Goal: Information Seeking & Learning: Learn about a topic

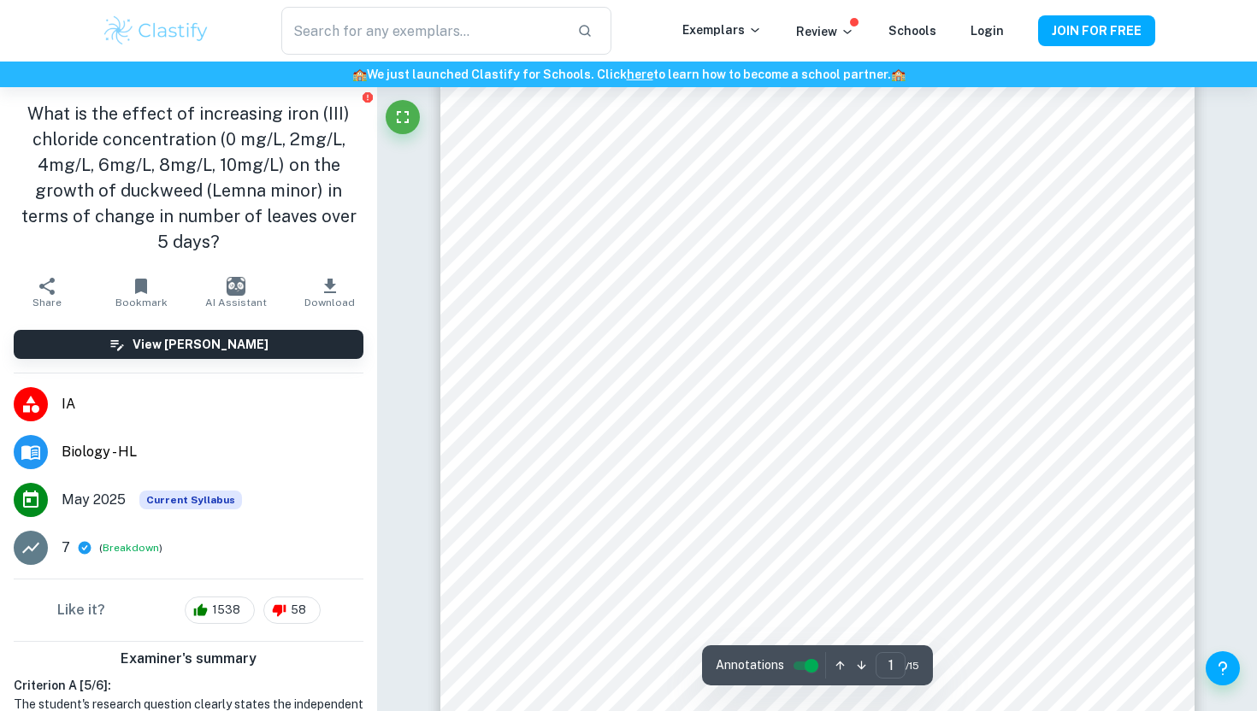
scroll to position [237, 0]
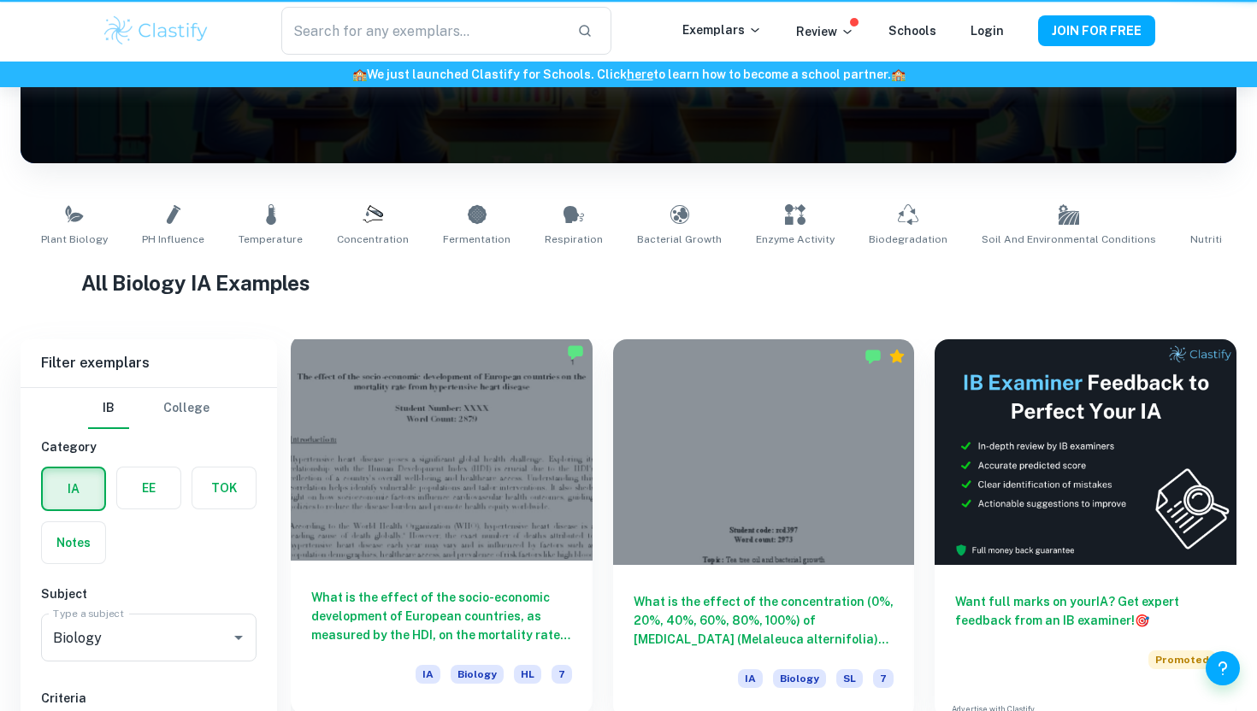
scroll to position [591, 0]
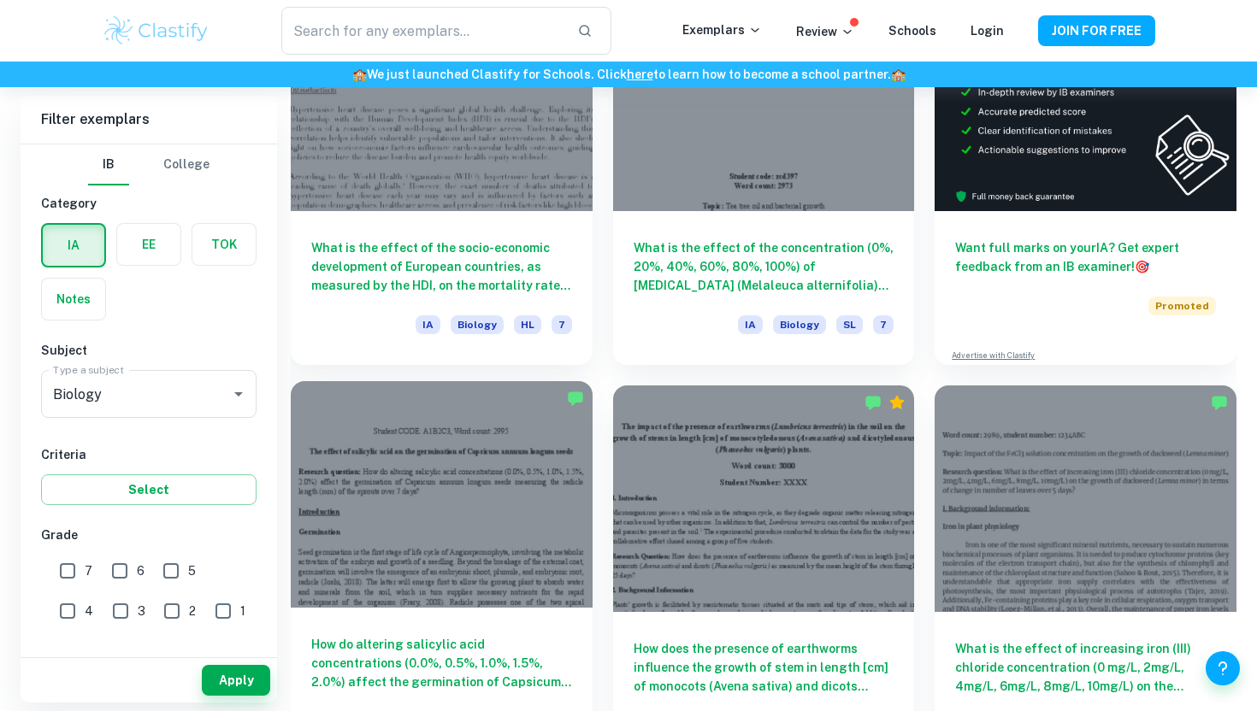
click at [541, 509] on div at bounding box center [442, 494] width 302 height 226
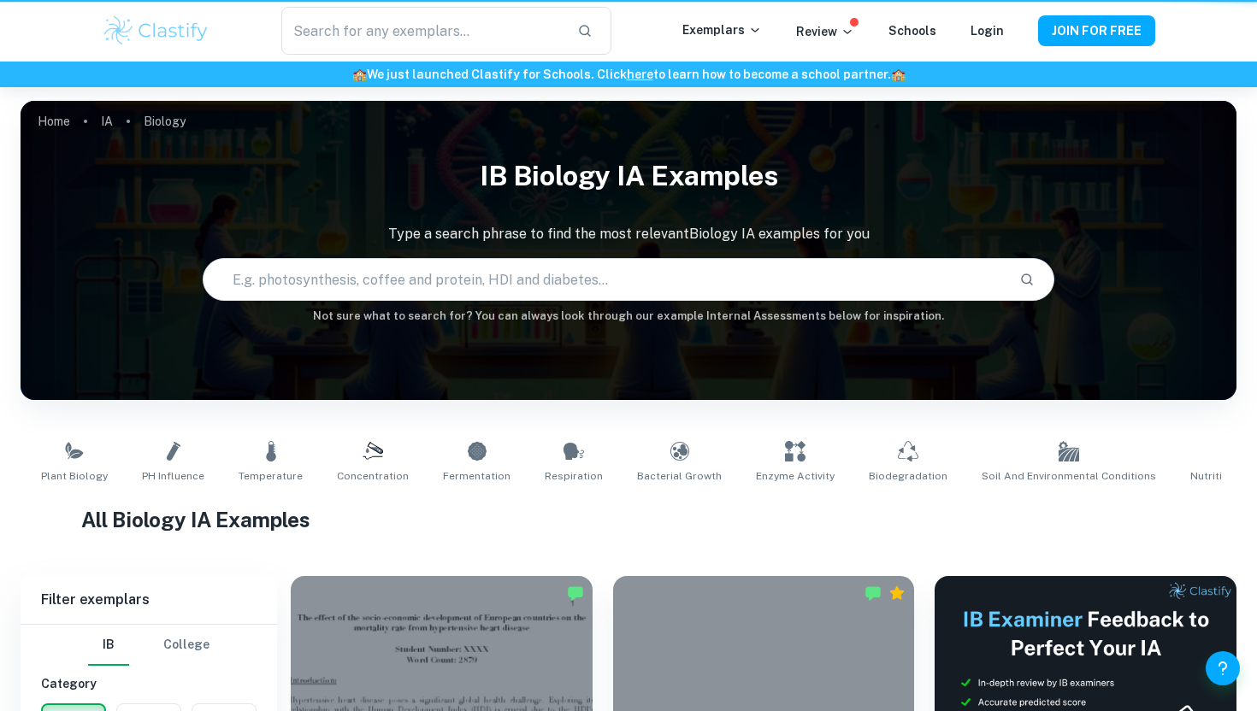
scroll to position [591, 0]
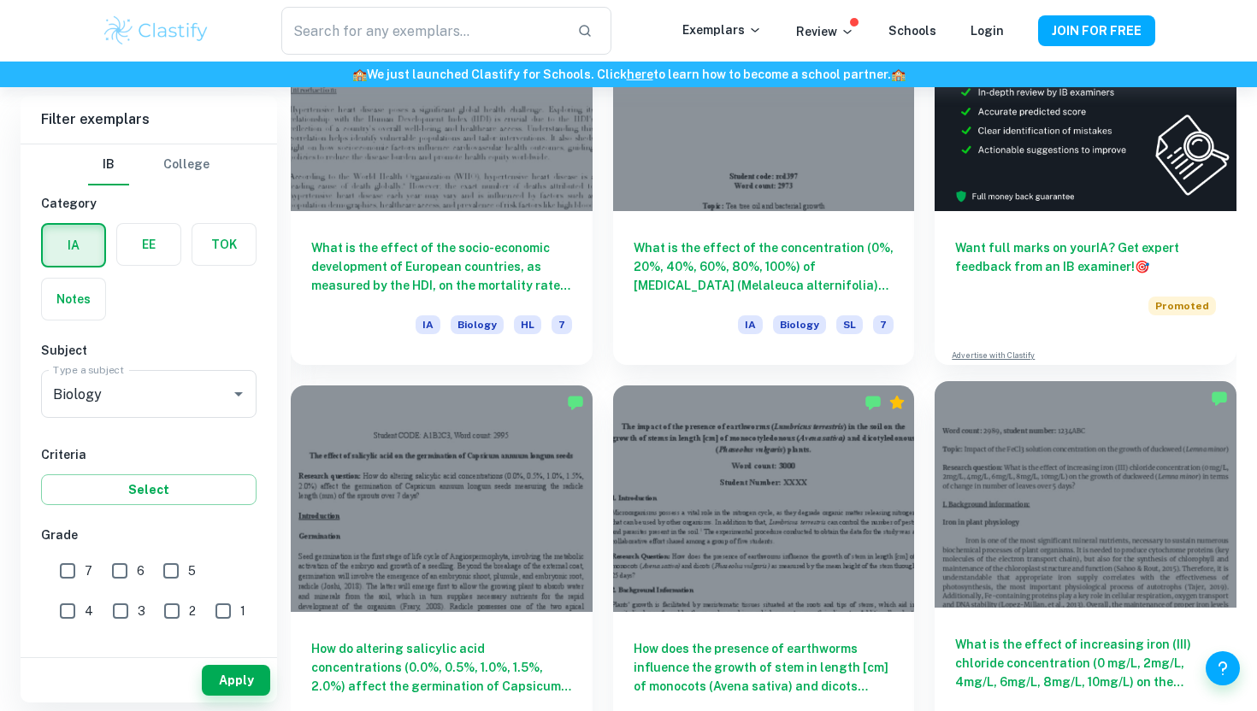
click at [1079, 572] on div at bounding box center [1085, 494] width 302 height 226
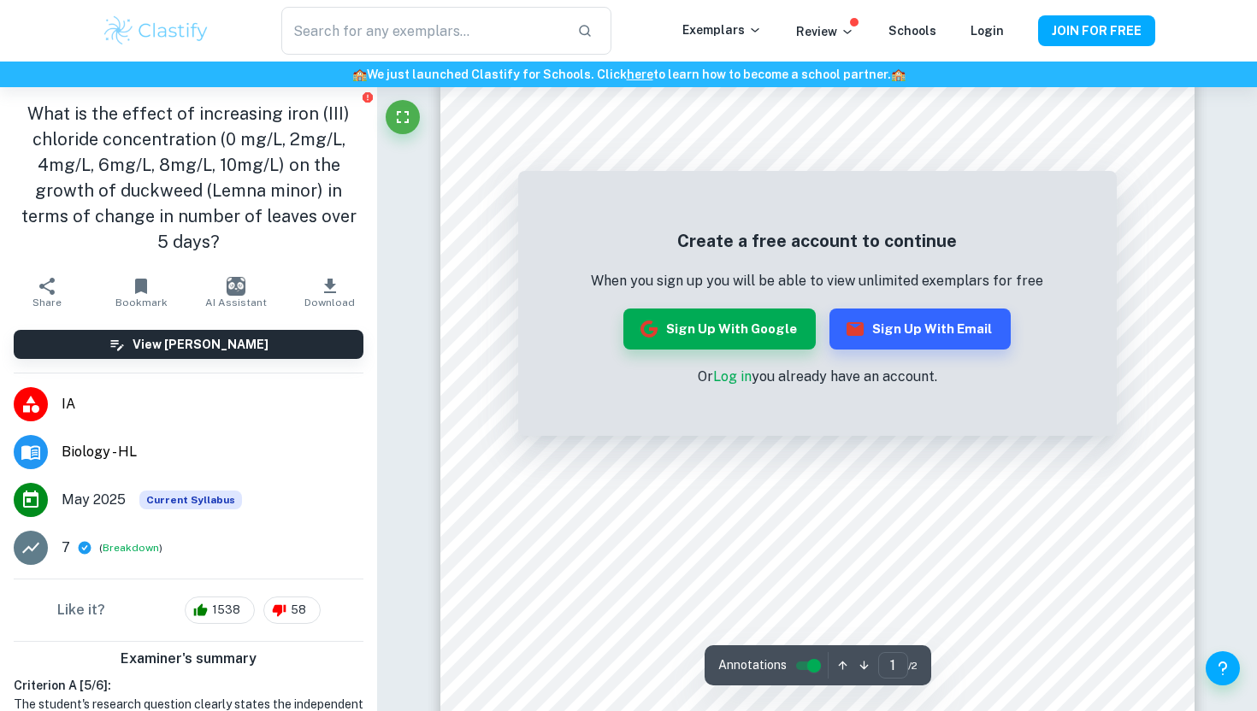
scroll to position [280, 0]
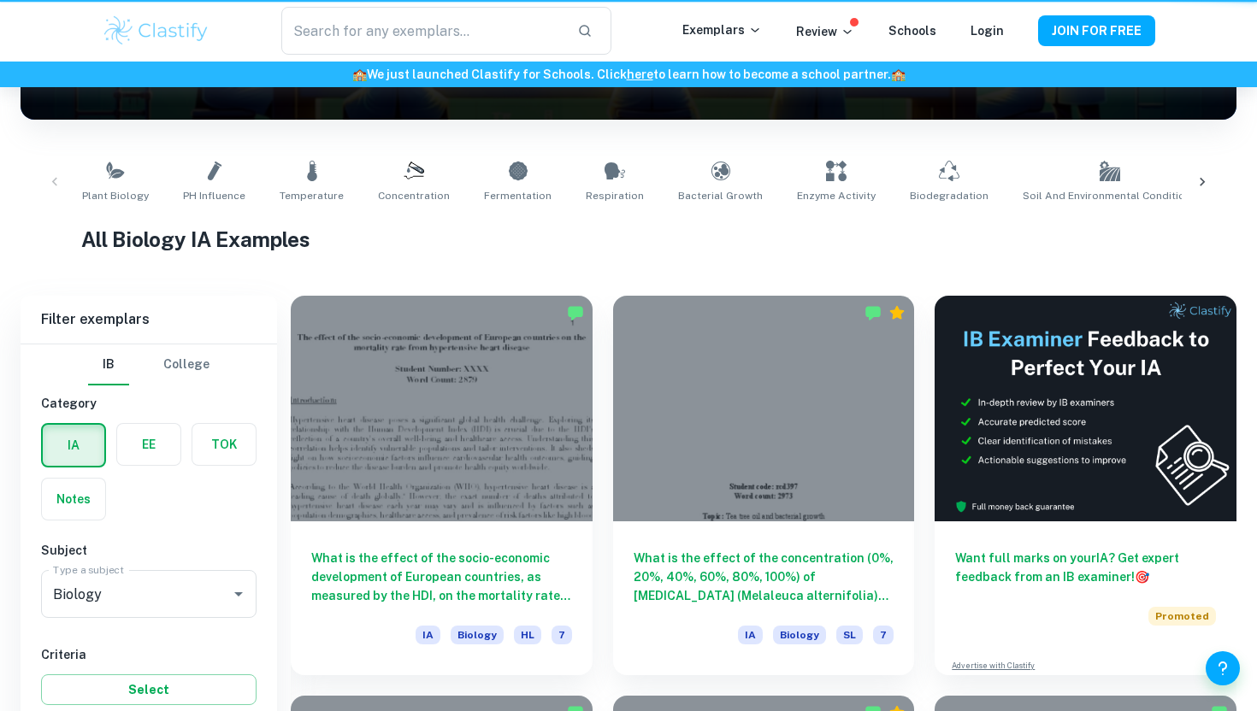
scroll to position [591, 0]
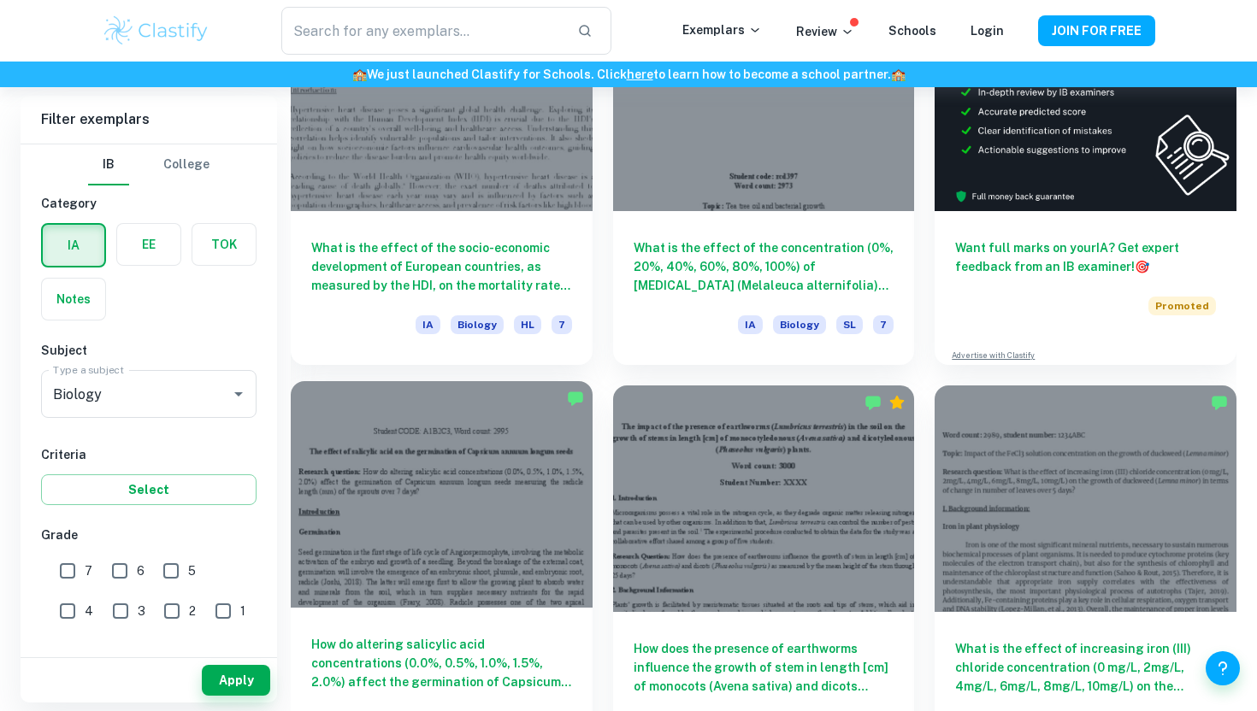
click at [540, 495] on div at bounding box center [442, 494] width 302 height 226
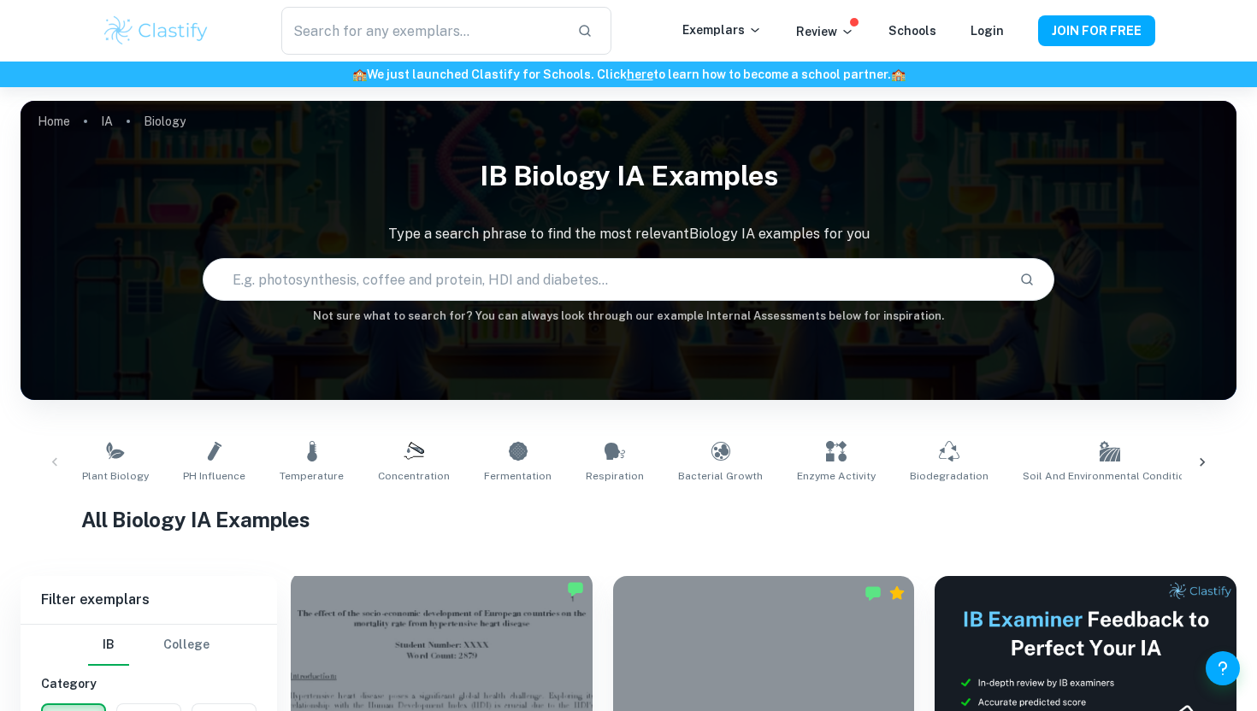
click at [462, 611] on div at bounding box center [442, 685] width 302 height 226
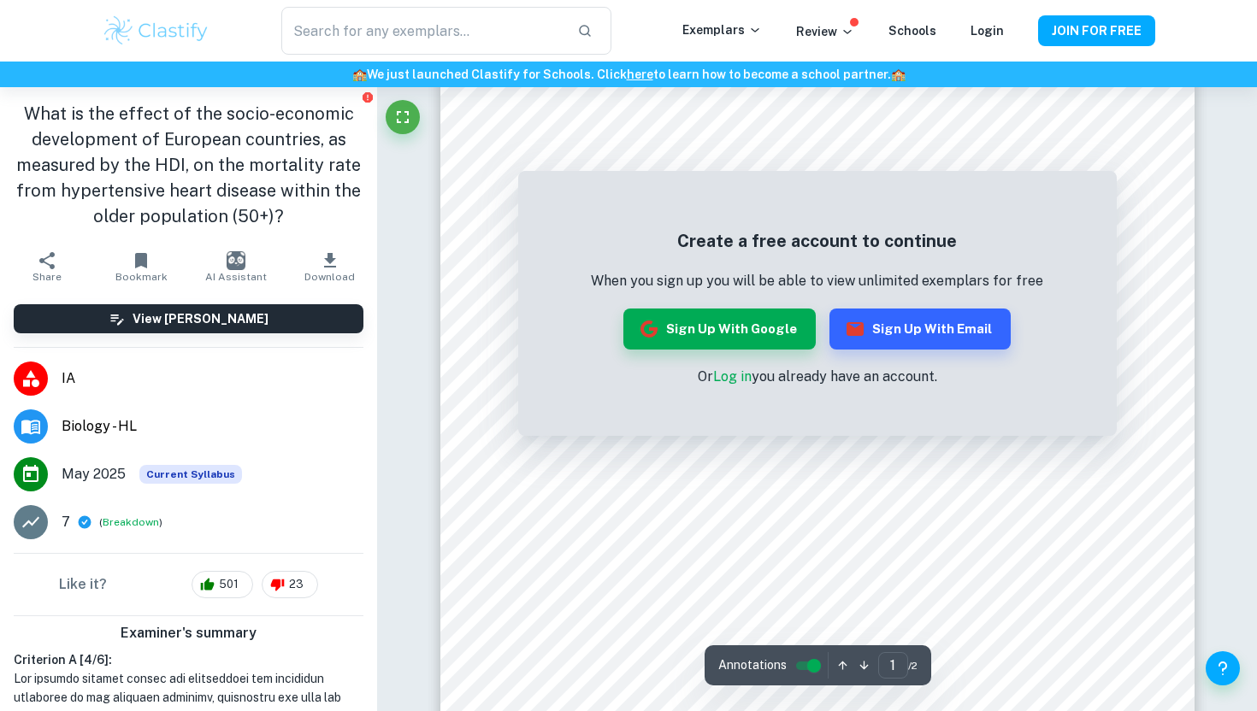
scroll to position [270, 0]
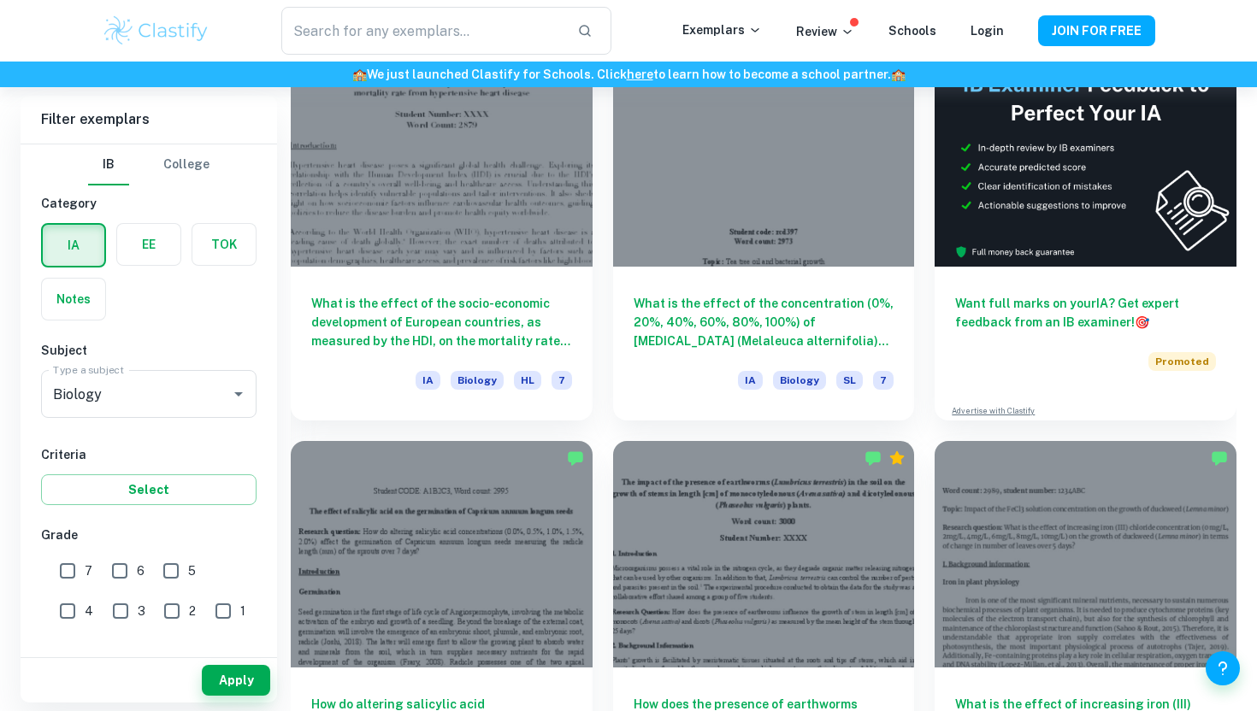
scroll to position [537, 0]
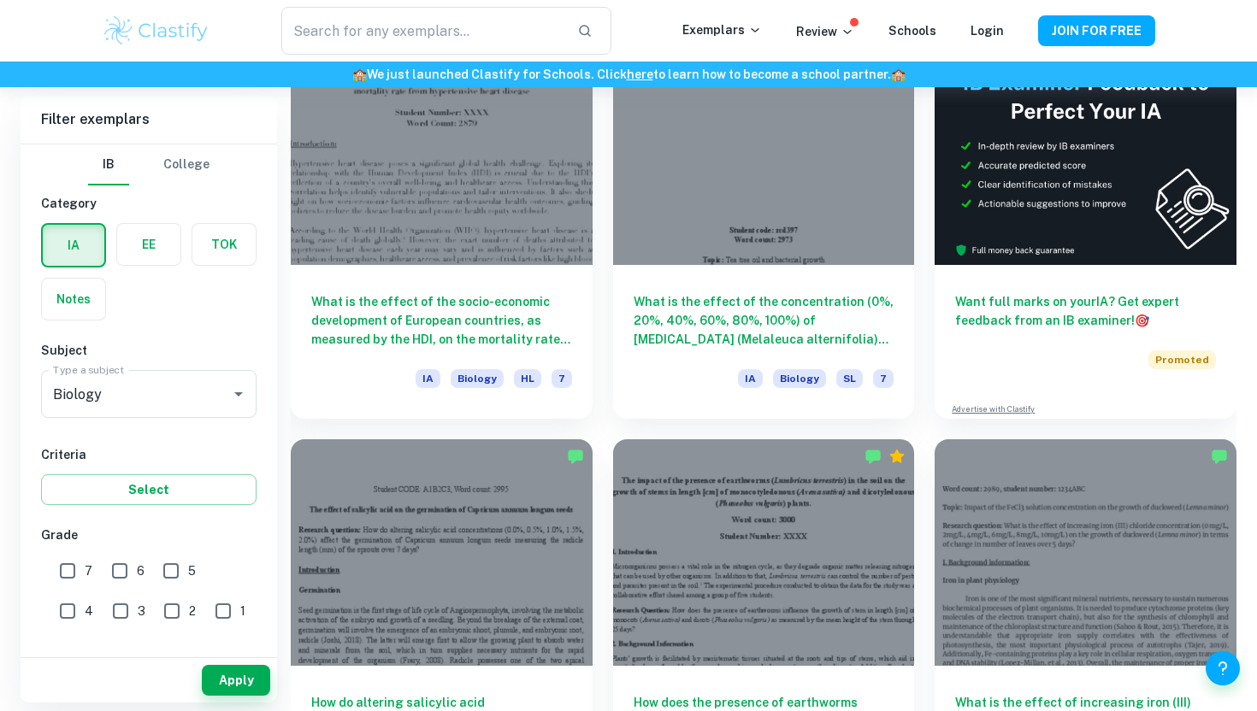
click at [1080, 572] on div at bounding box center [1085, 552] width 302 height 226
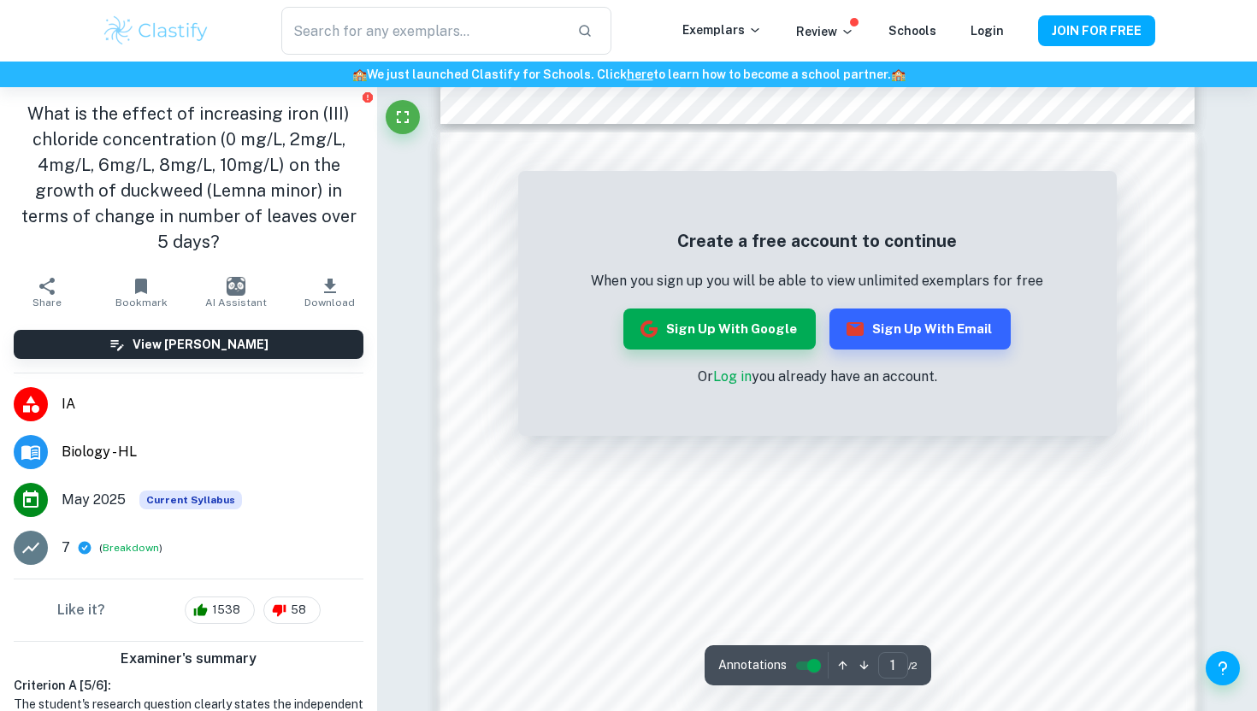
scroll to position [1086, 0]
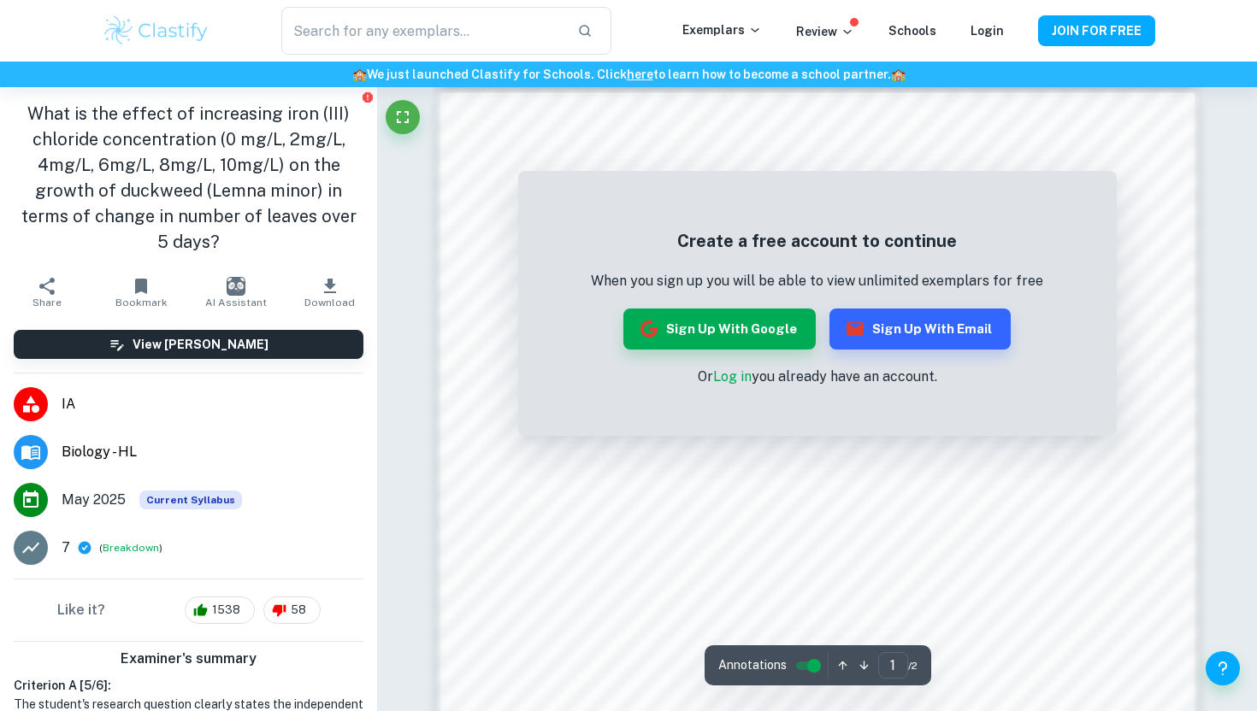
click at [721, 381] on link "Log in" at bounding box center [732, 376] width 38 height 16
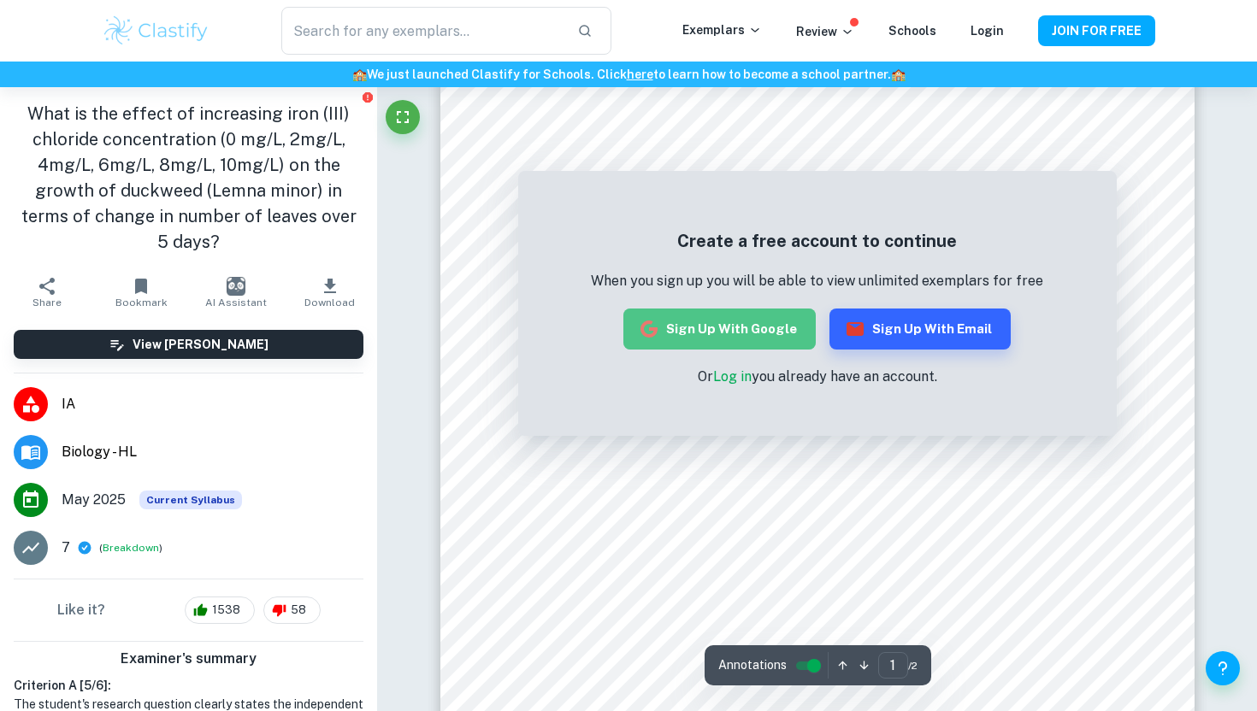
click at [763, 331] on button "Sign up with Google" at bounding box center [719, 329] width 192 height 41
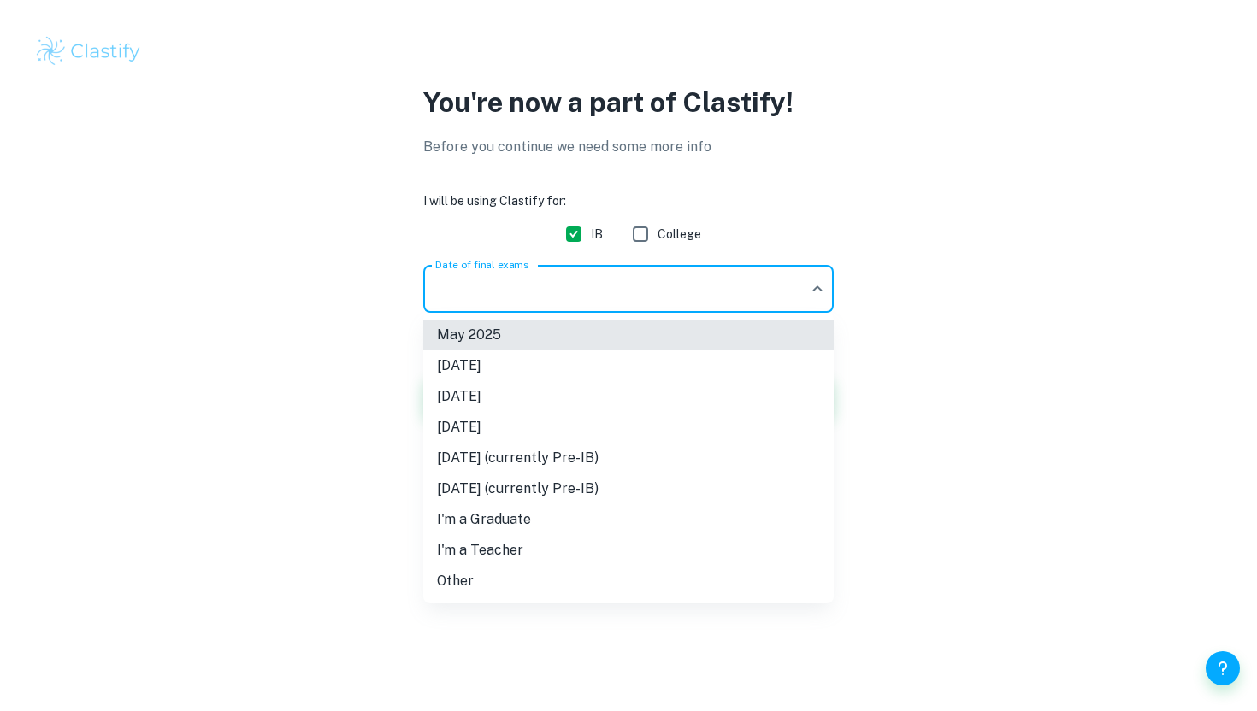
click at [727, 303] on body "We value your privacy We use cookies to enhance your browsing experience, serve…" at bounding box center [628, 355] width 1257 height 711
click at [529, 390] on li "[DATE]" at bounding box center [628, 396] width 410 height 31
type input "M26"
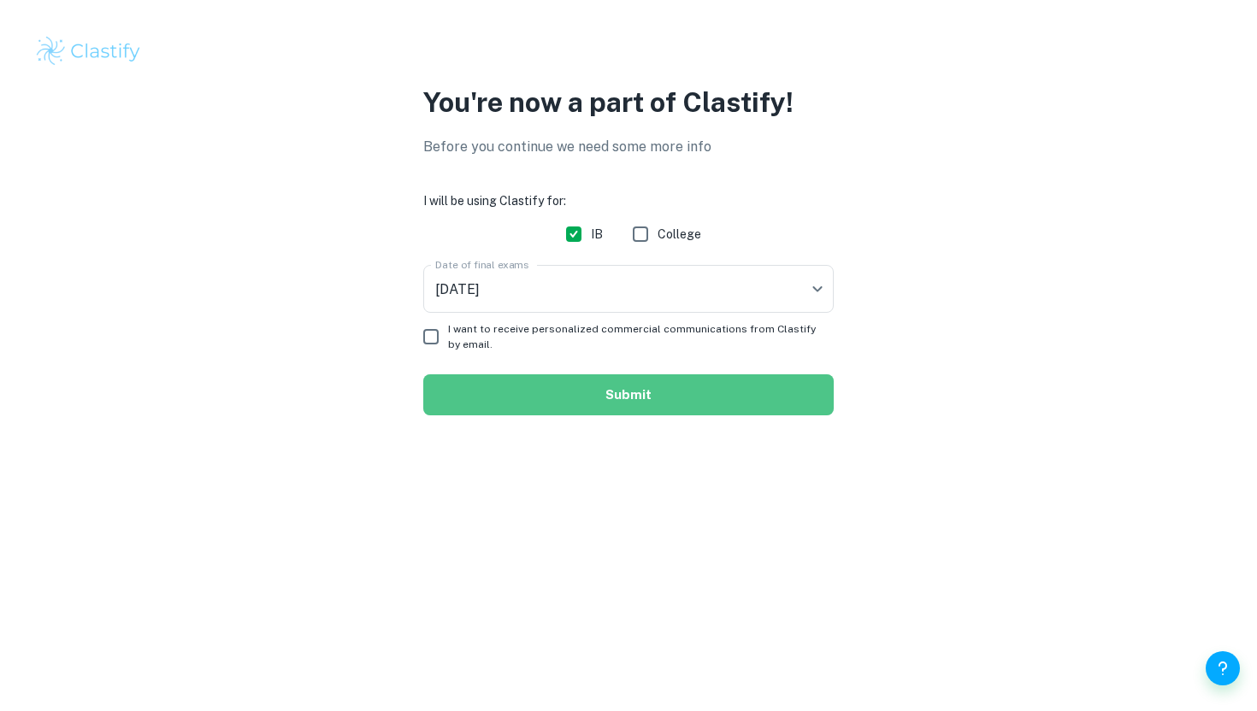
click at [533, 404] on button "Submit" at bounding box center [628, 394] width 410 height 41
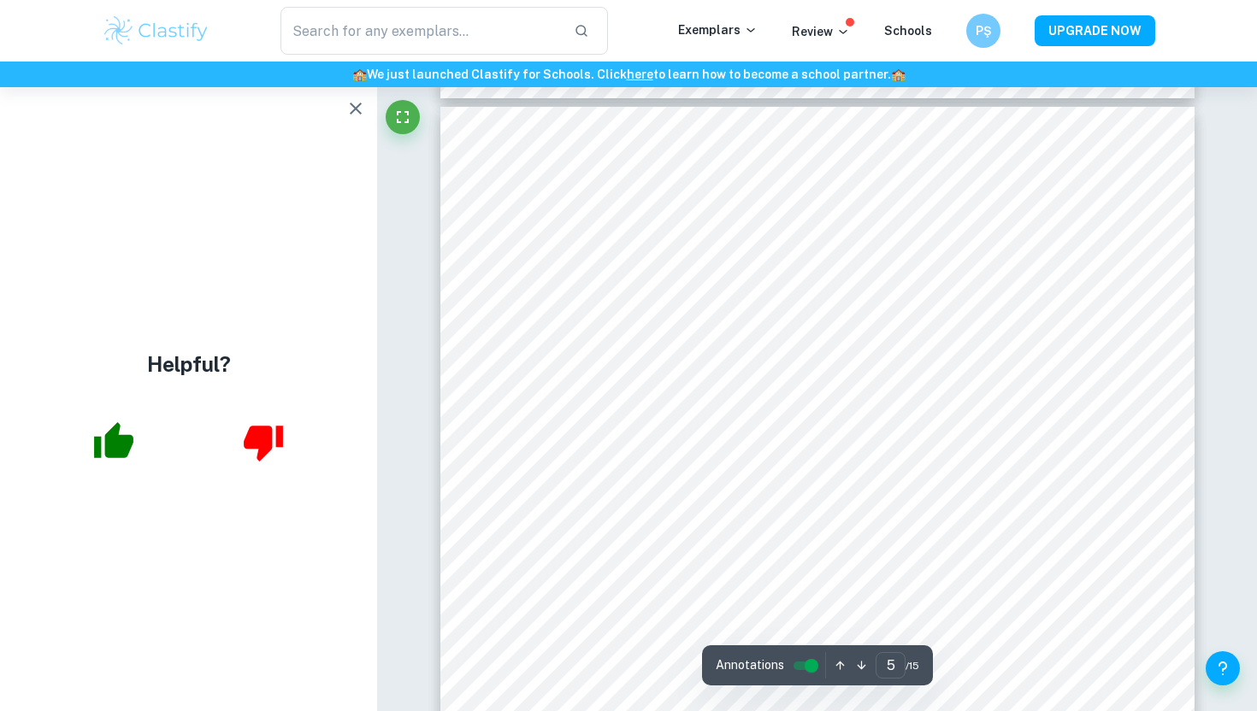
scroll to position [4545, 0]
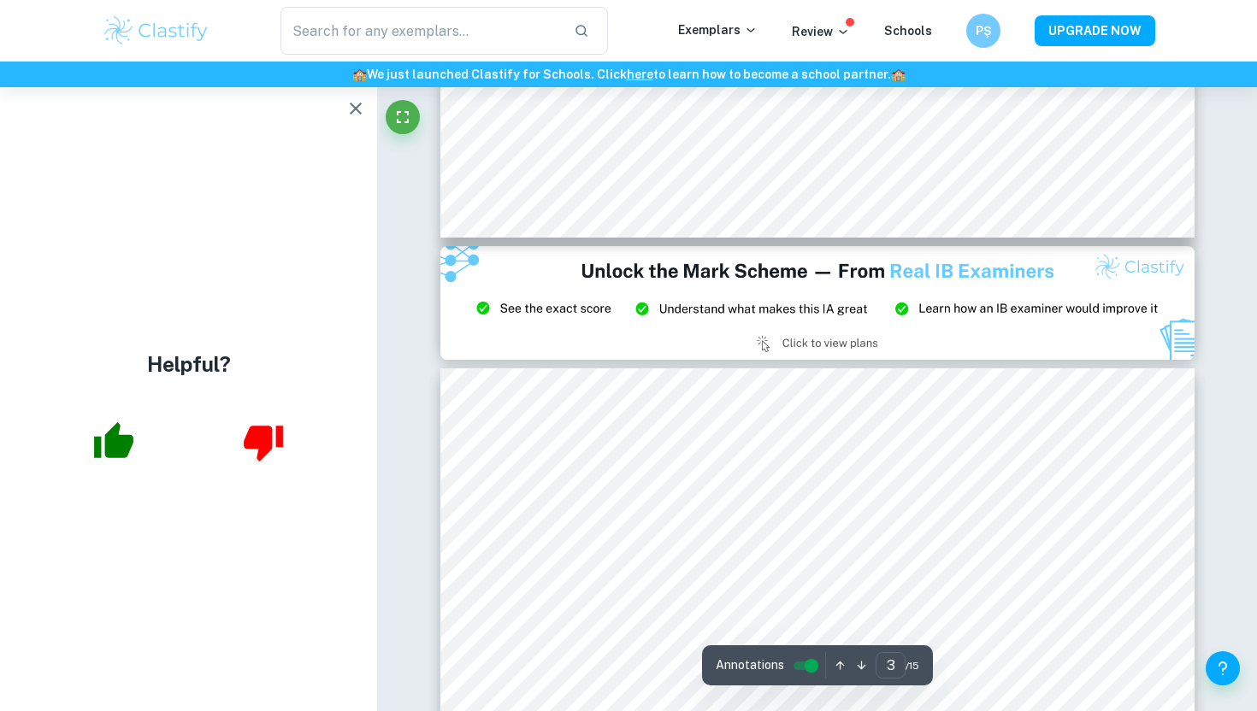
type input "2"
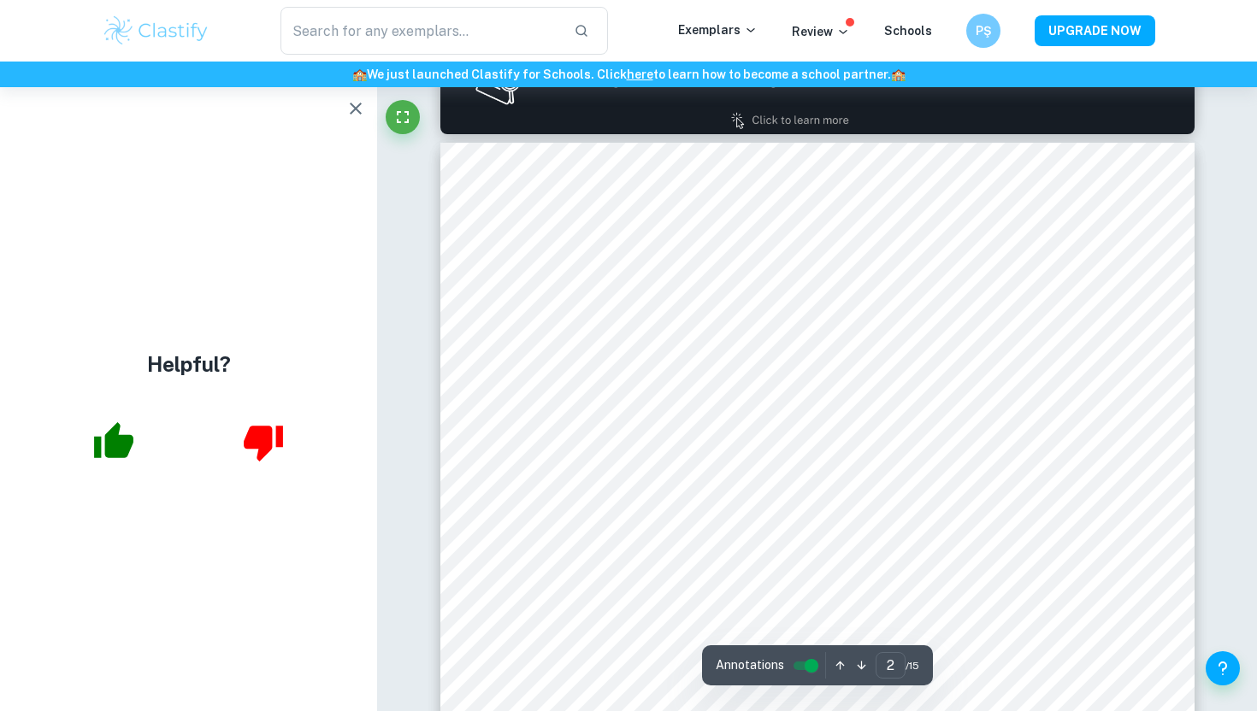
scroll to position [1154, 0]
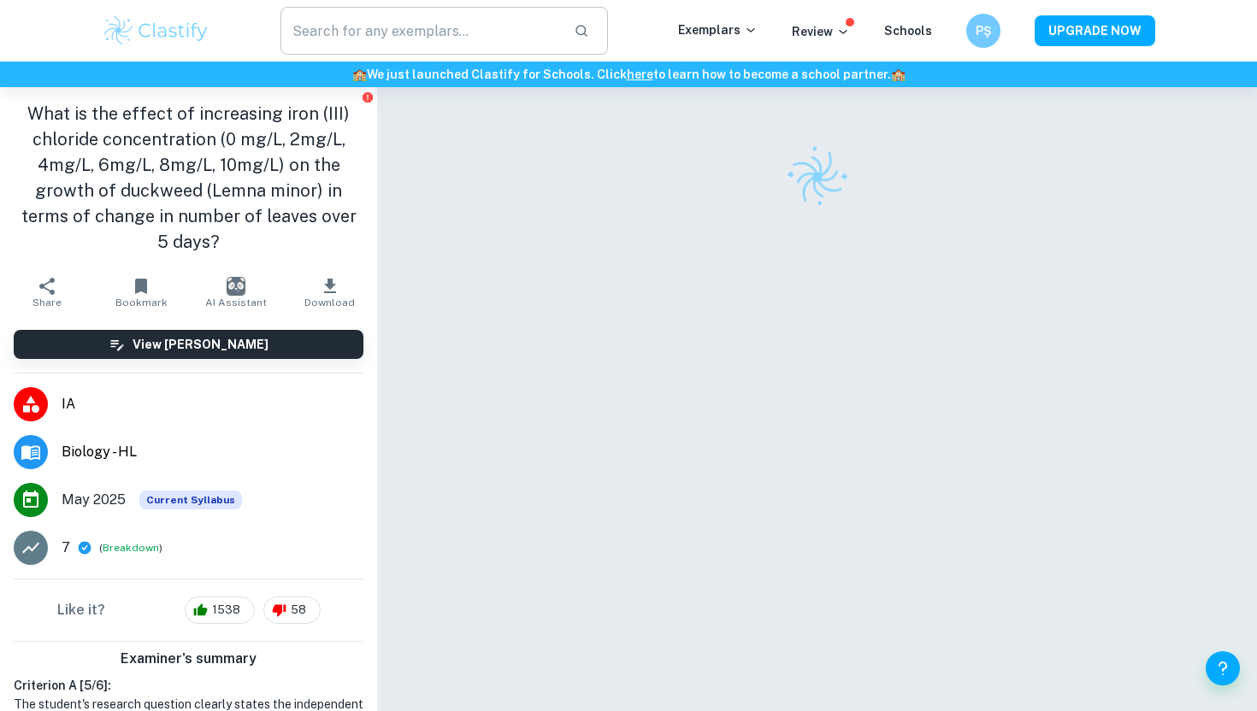
scroll to position [17, 0]
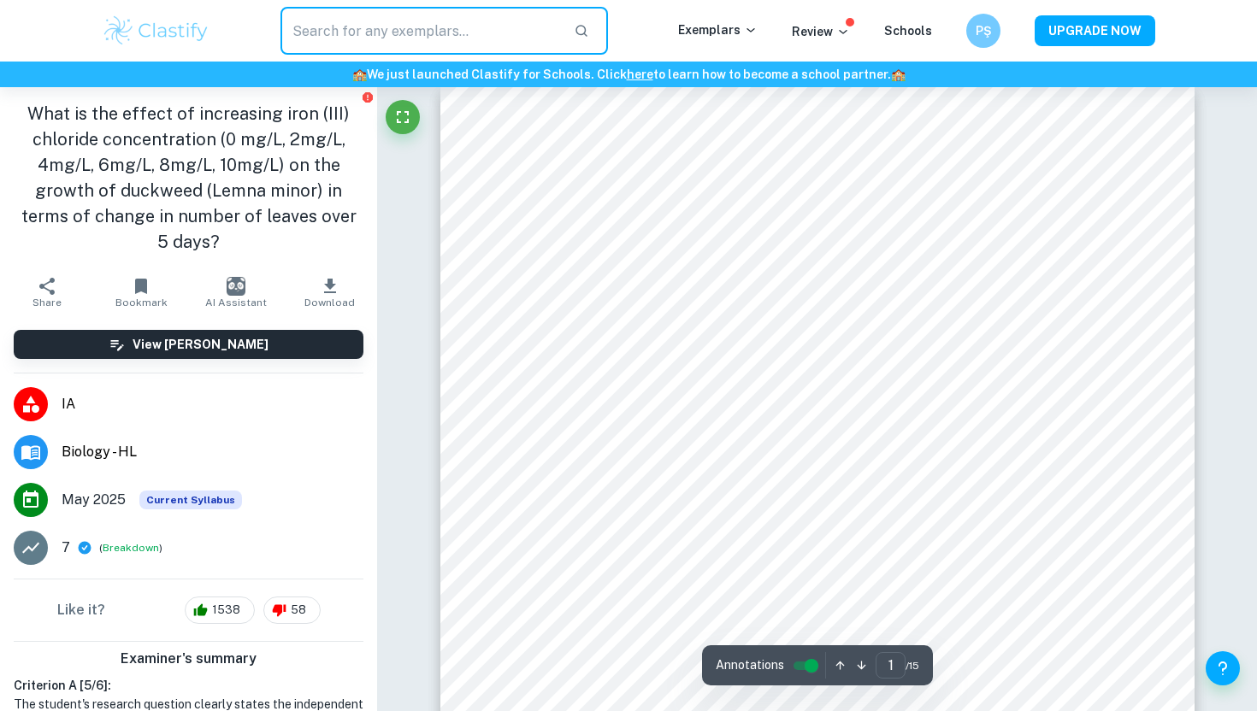
click at [392, 26] on input "text" at bounding box center [420, 31] width 280 height 48
type input "bio ia"
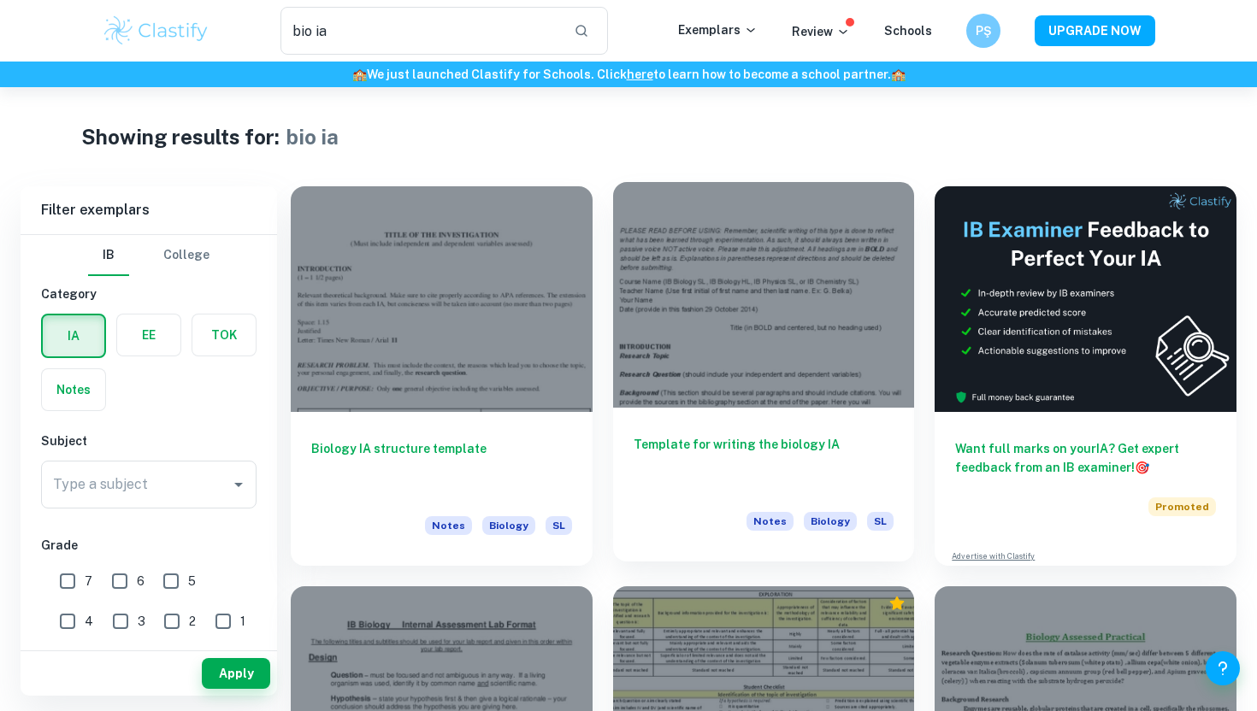
click at [730, 289] on div at bounding box center [764, 295] width 302 height 226
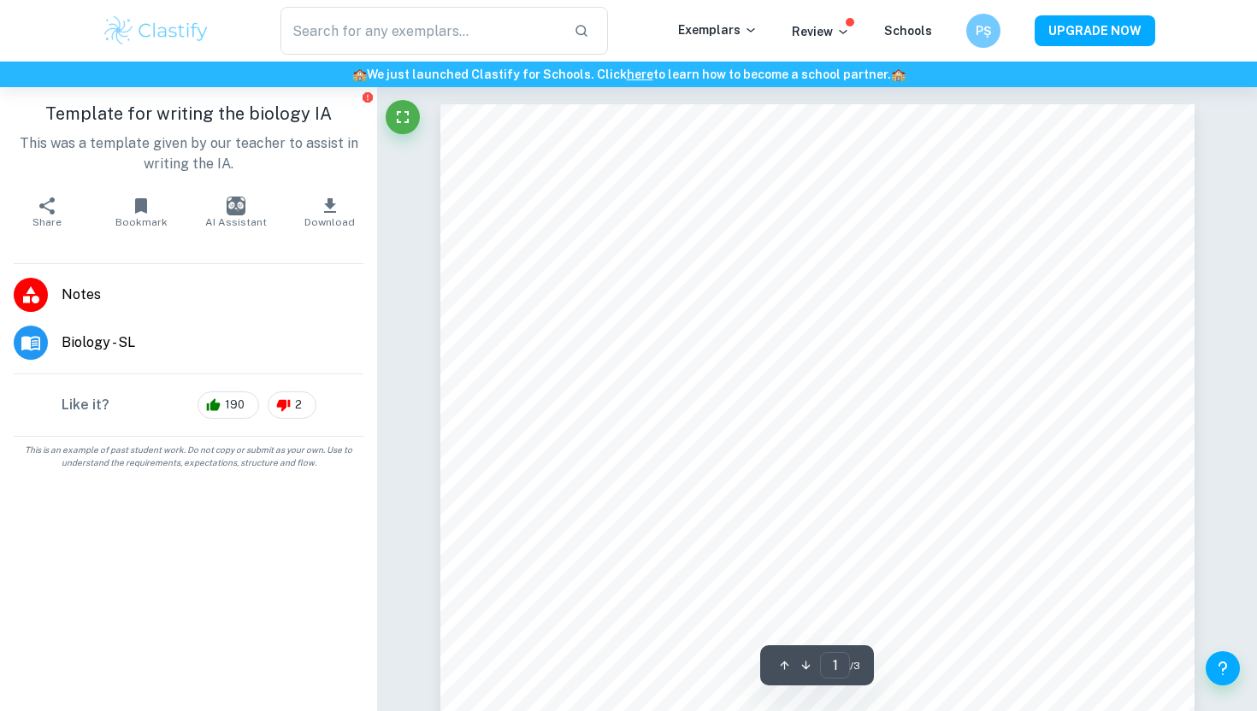
type input "bio ia"
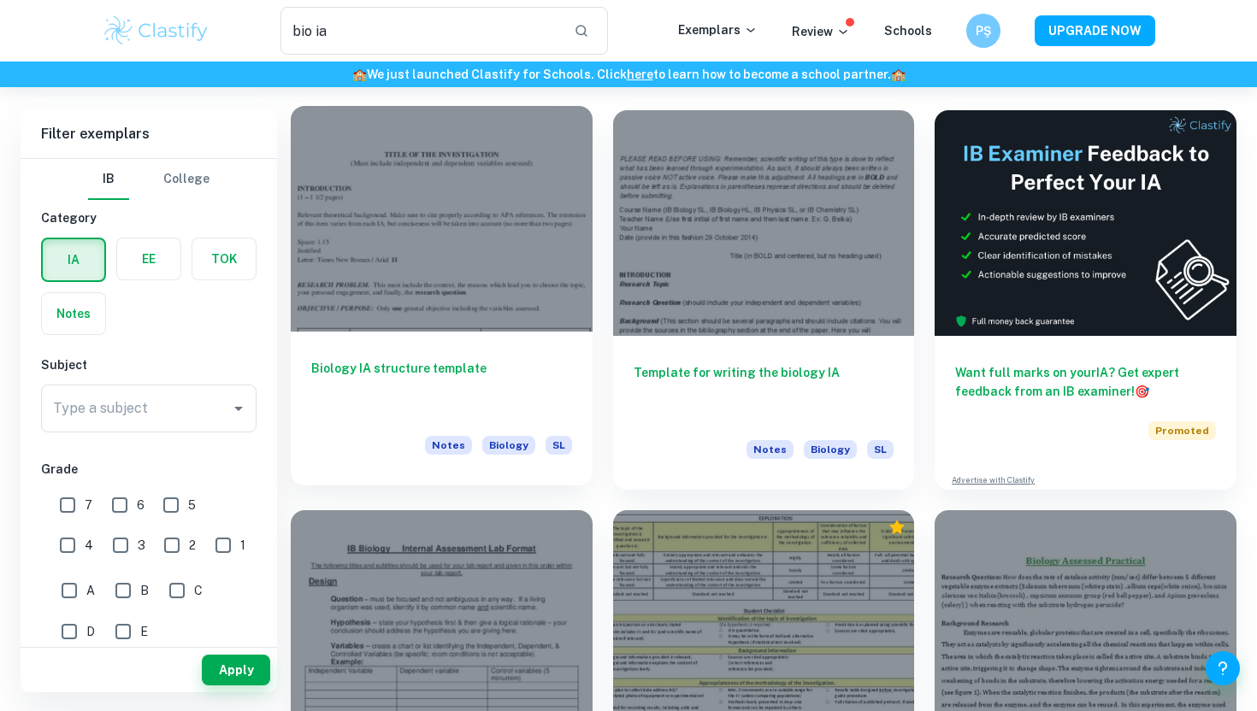
scroll to position [73, 0]
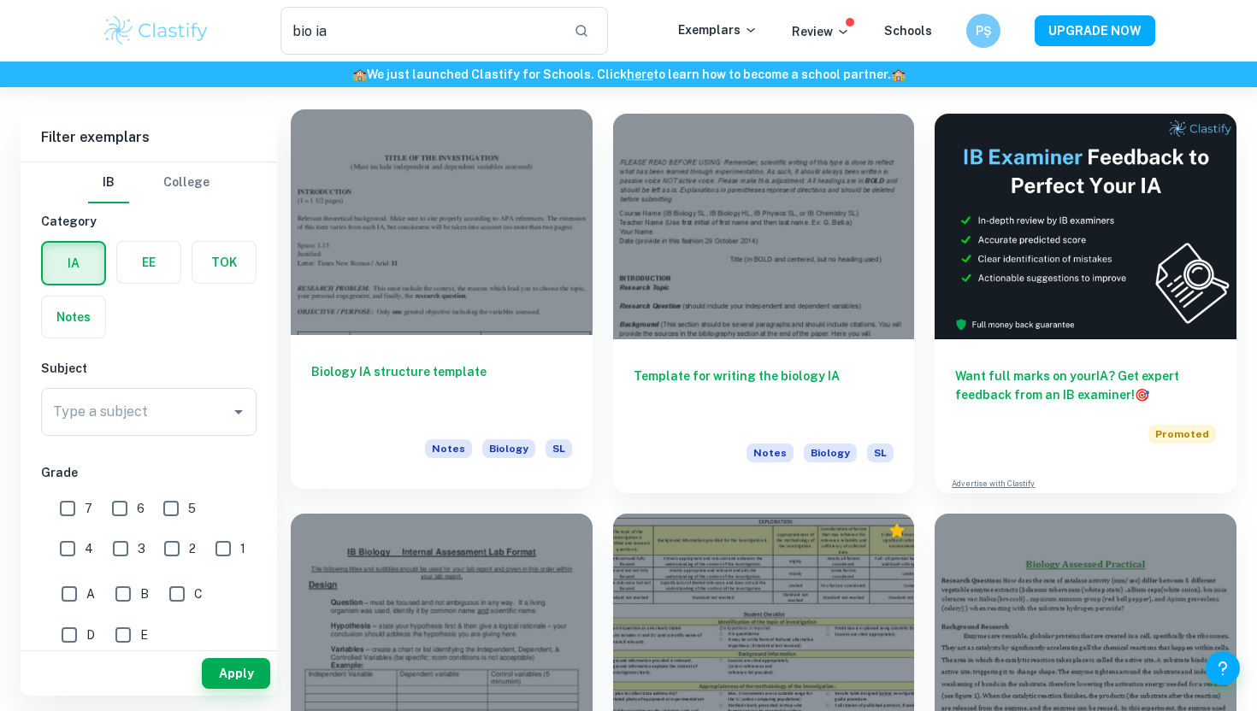
click at [463, 287] on div at bounding box center [442, 222] width 302 height 226
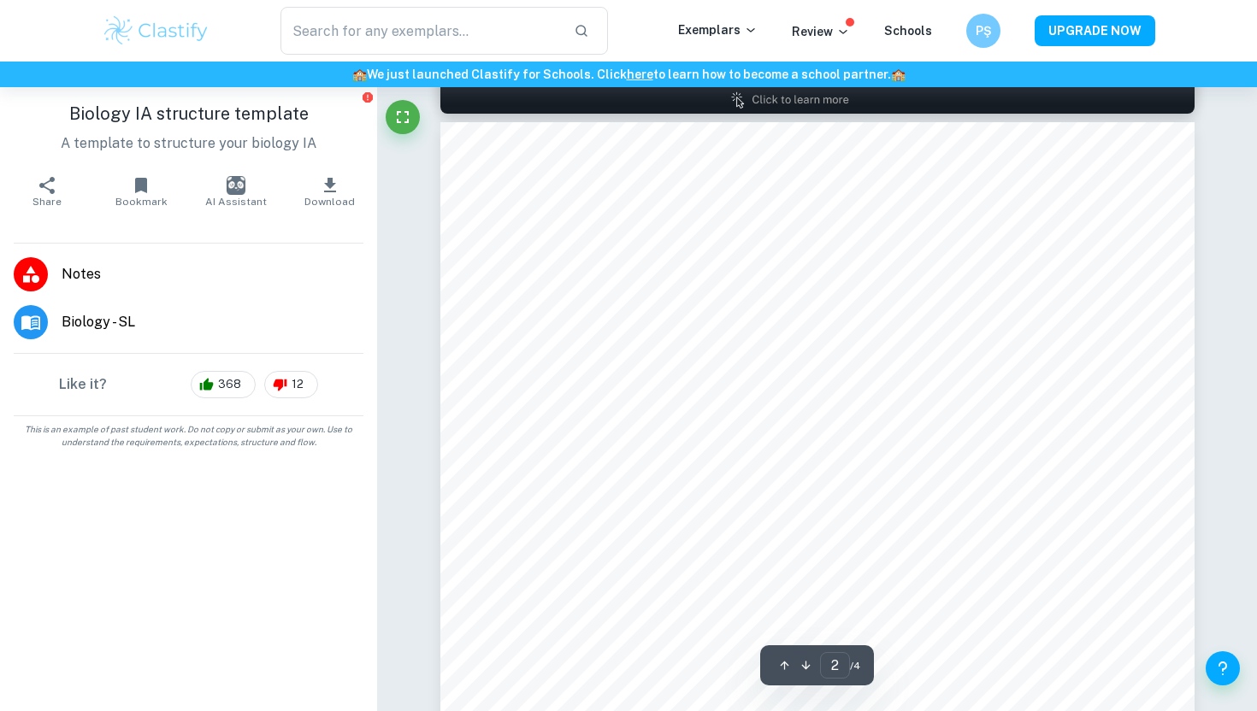
scroll to position [935, 0]
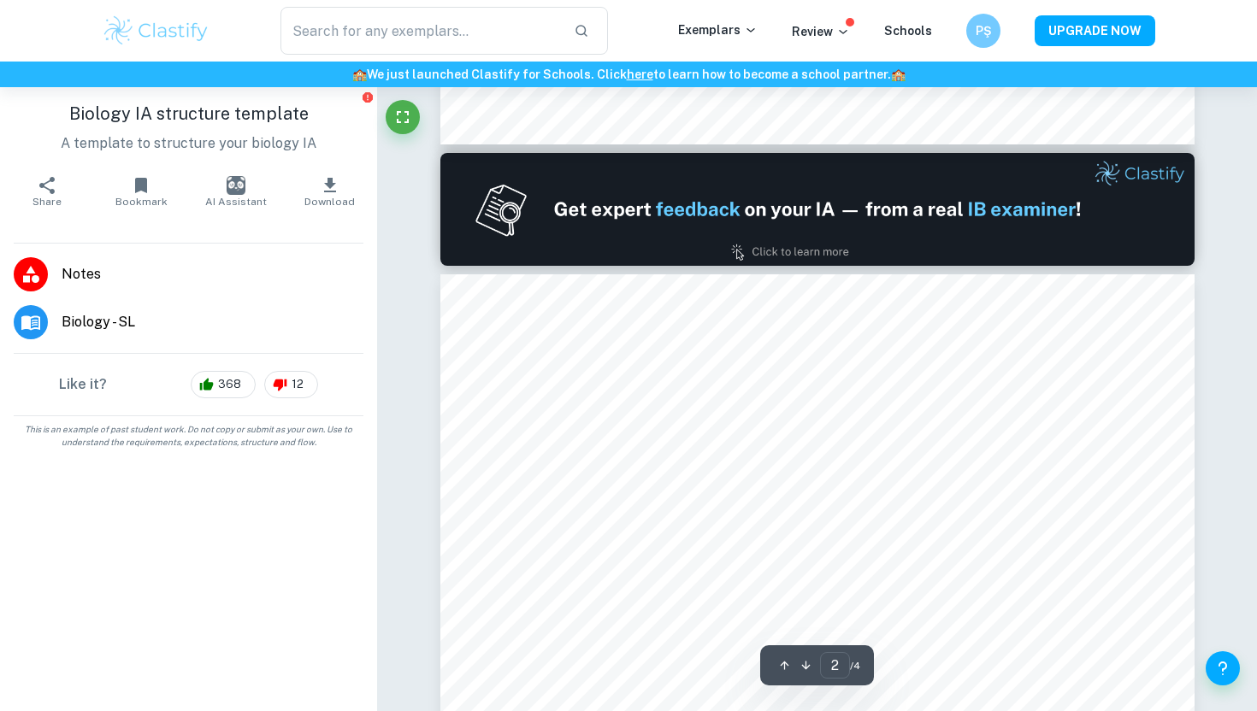
type input "1"
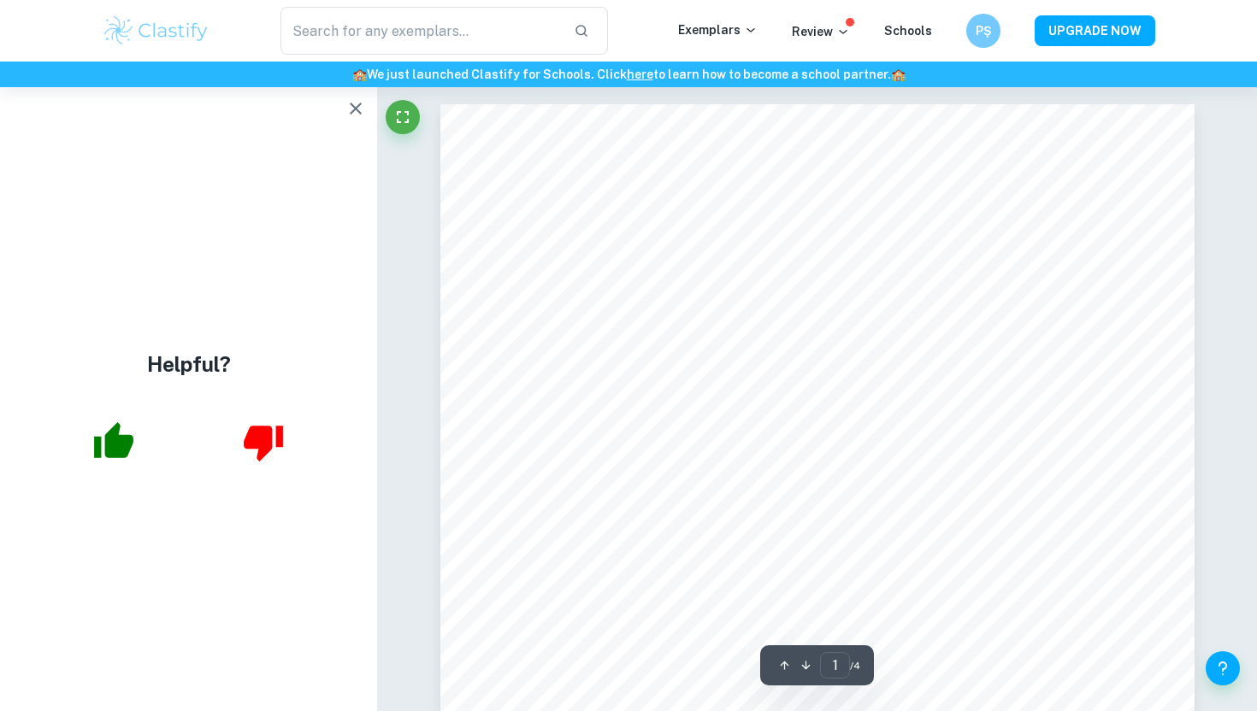
type input "bio ia"
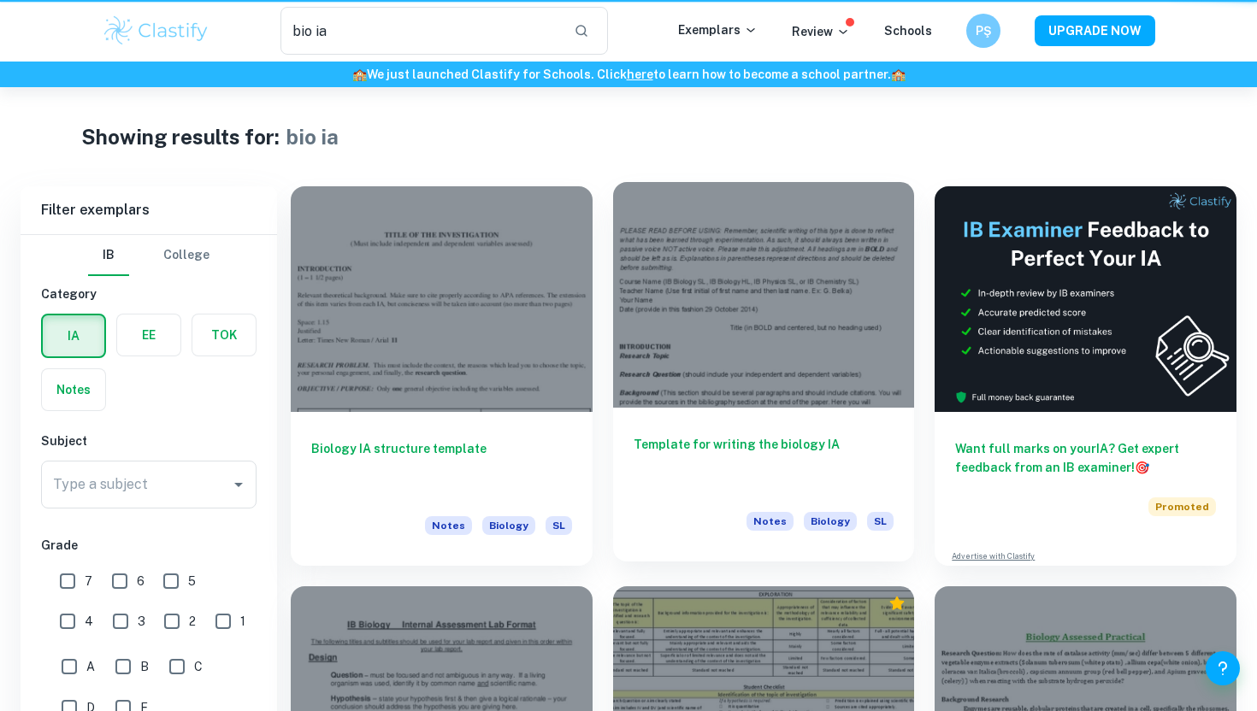
scroll to position [73, 0]
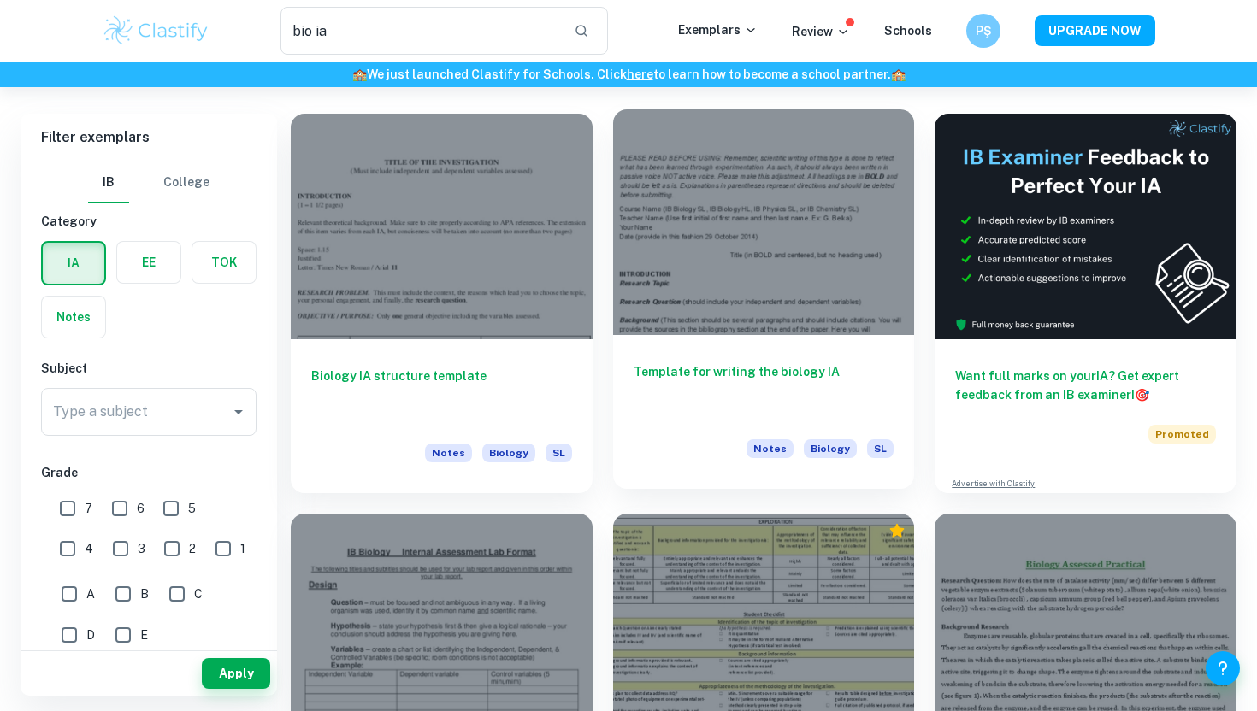
click at [659, 321] on div at bounding box center [764, 222] width 302 height 226
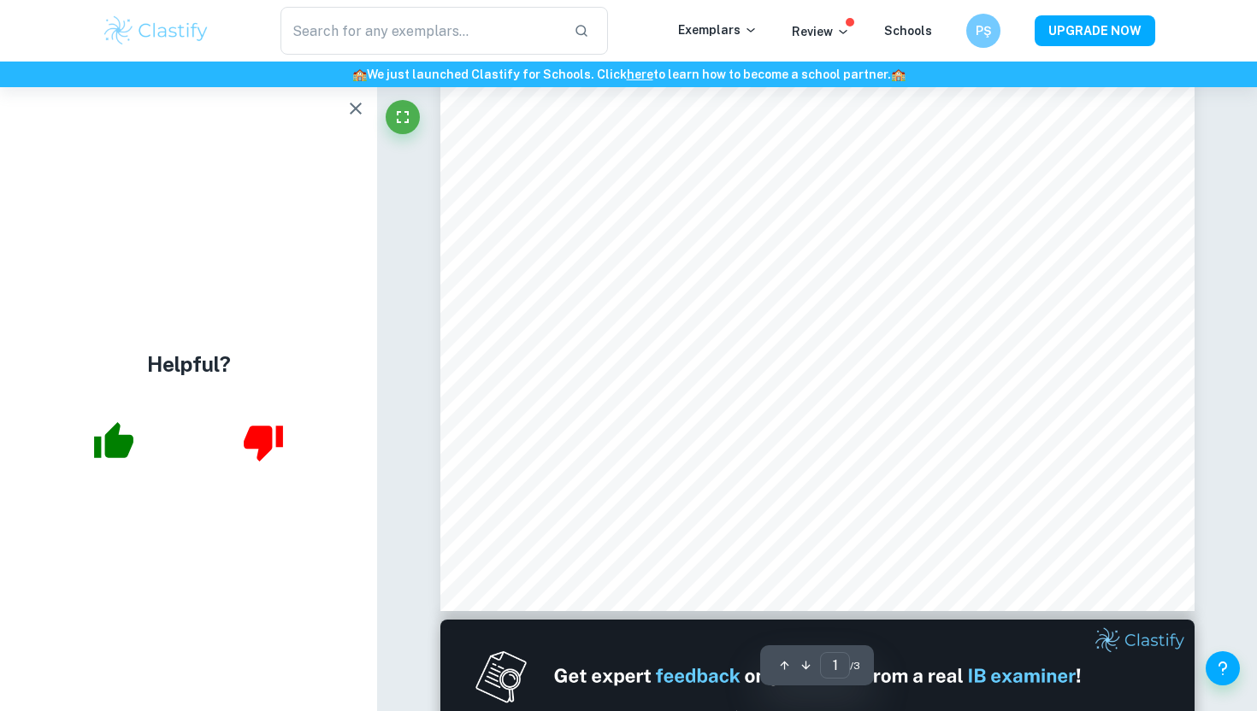
scroll to position [466, 0]
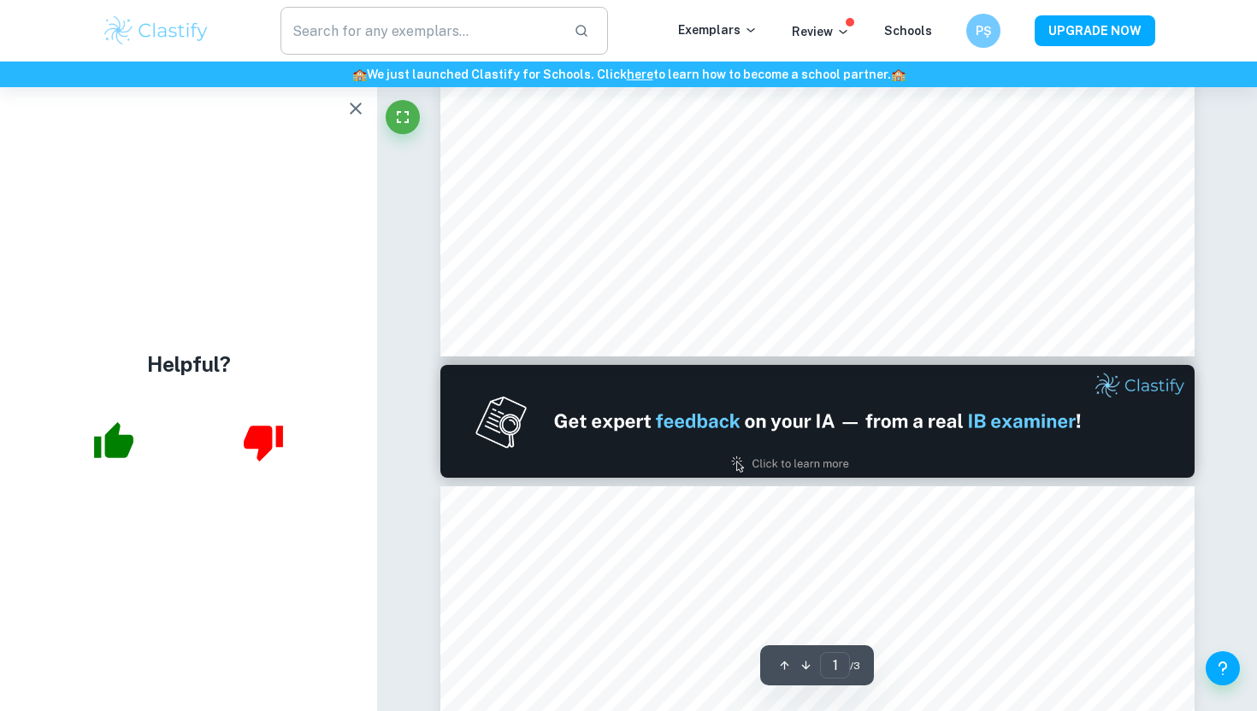
type input "2"
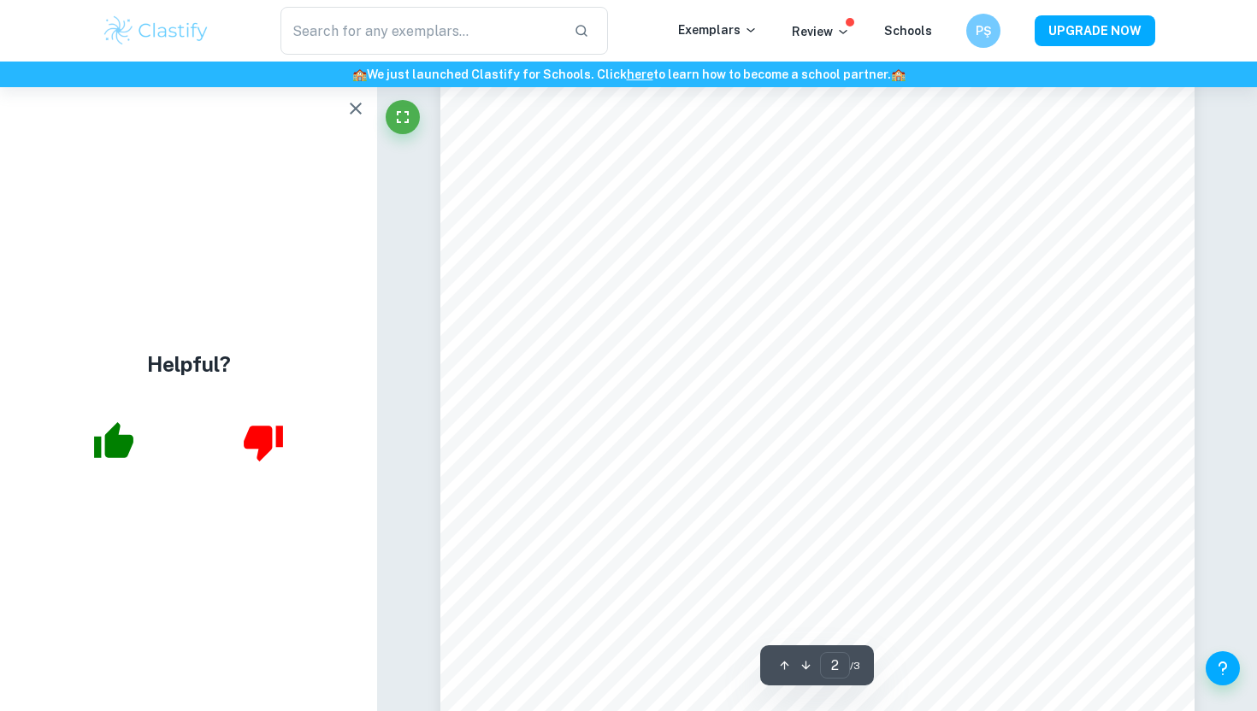
scroll to position [1409, 0]
type input "bio ia"
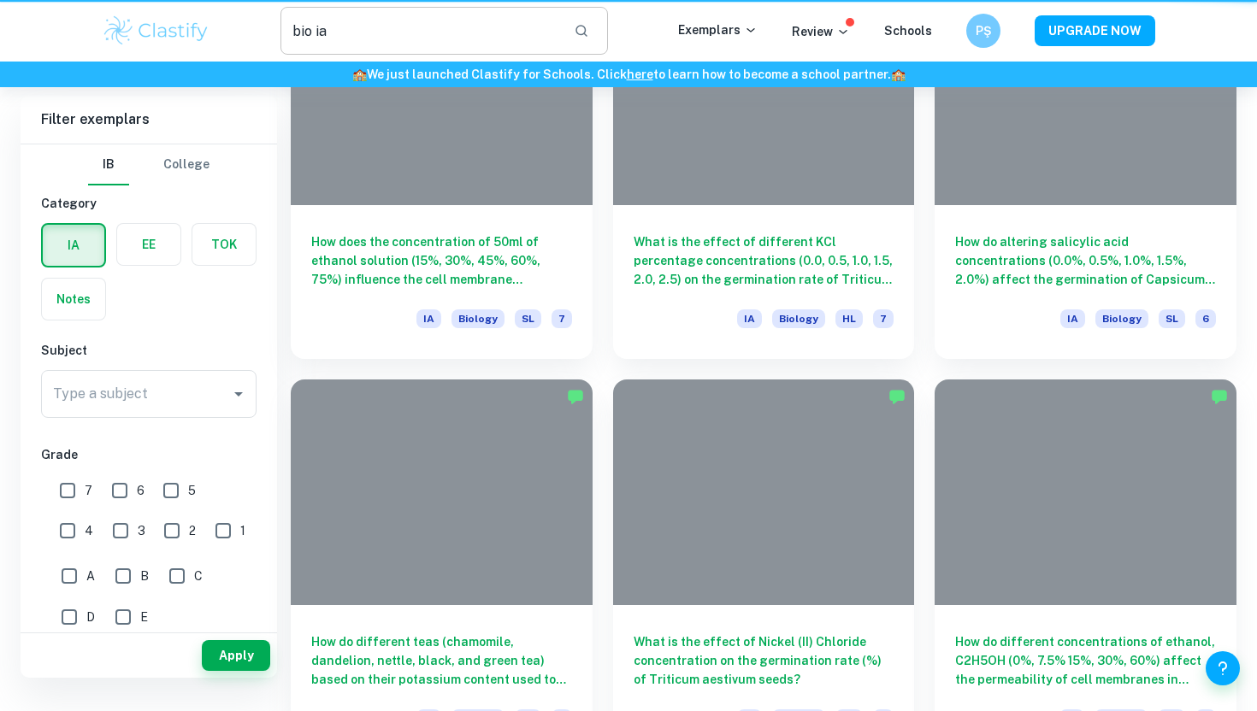
scroll to position [73, 0]
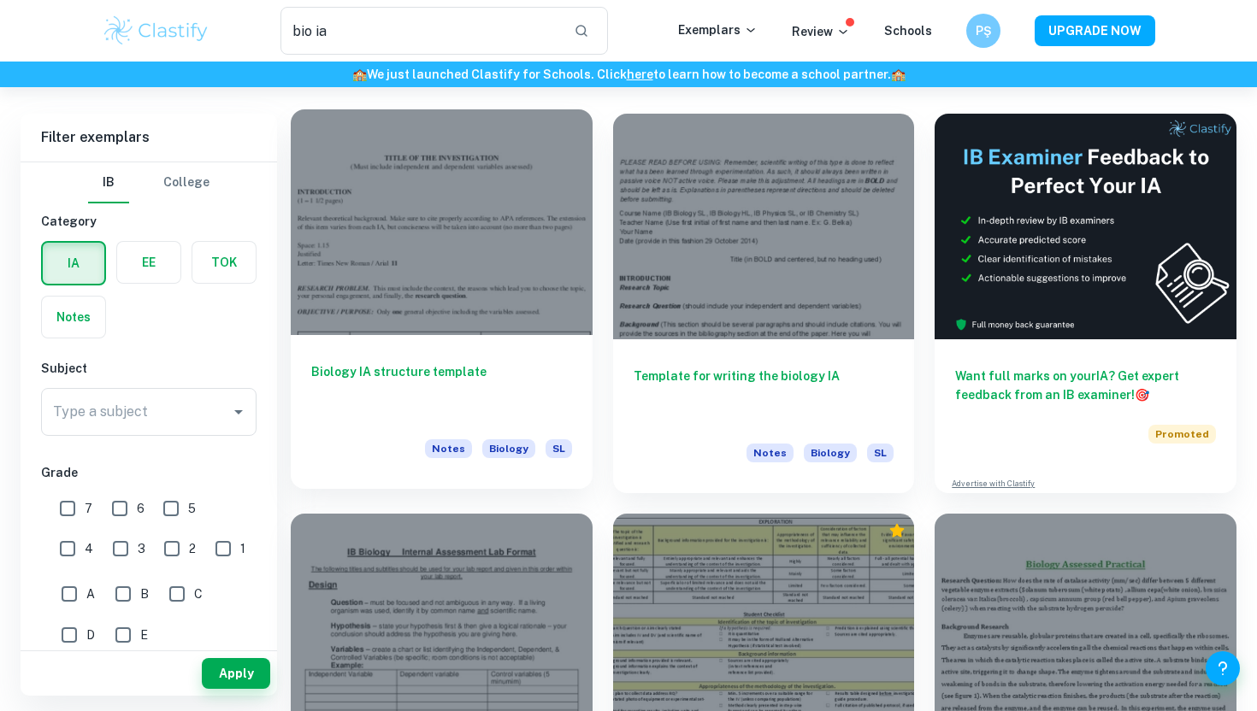
click at [474, 210] on div at bounding box center [442, 222] width 302 height 226
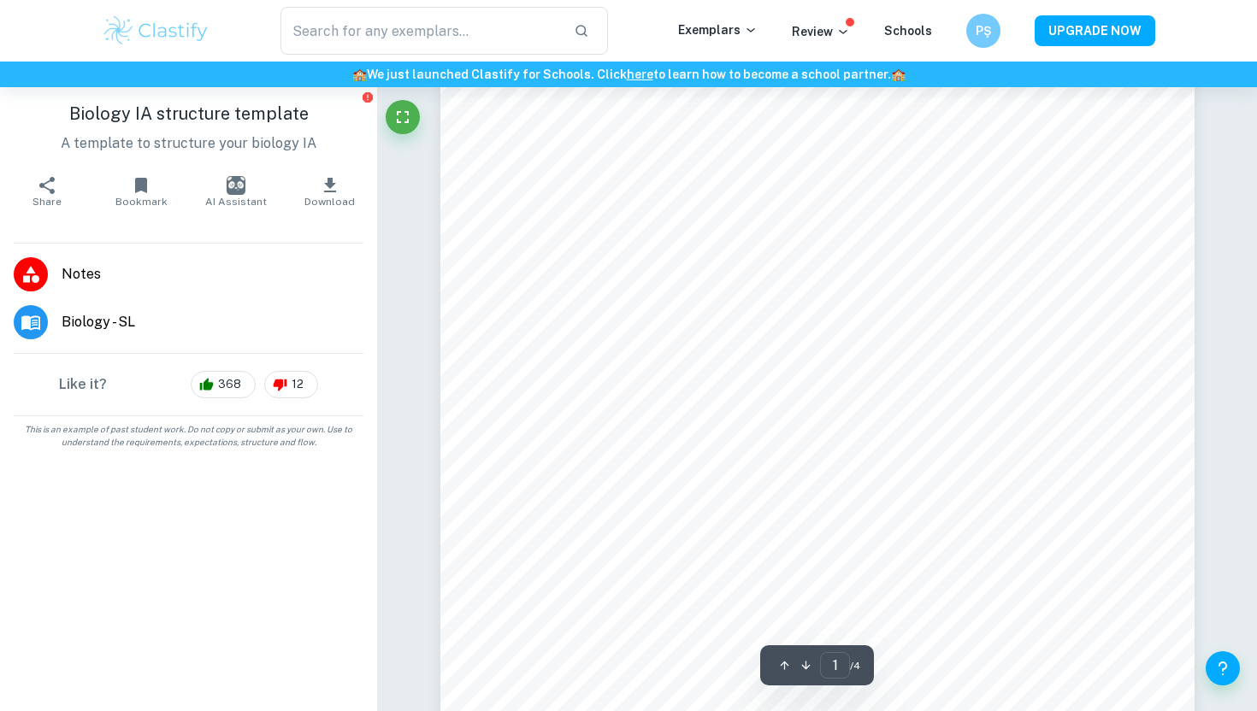
scroll to position [322, 0]
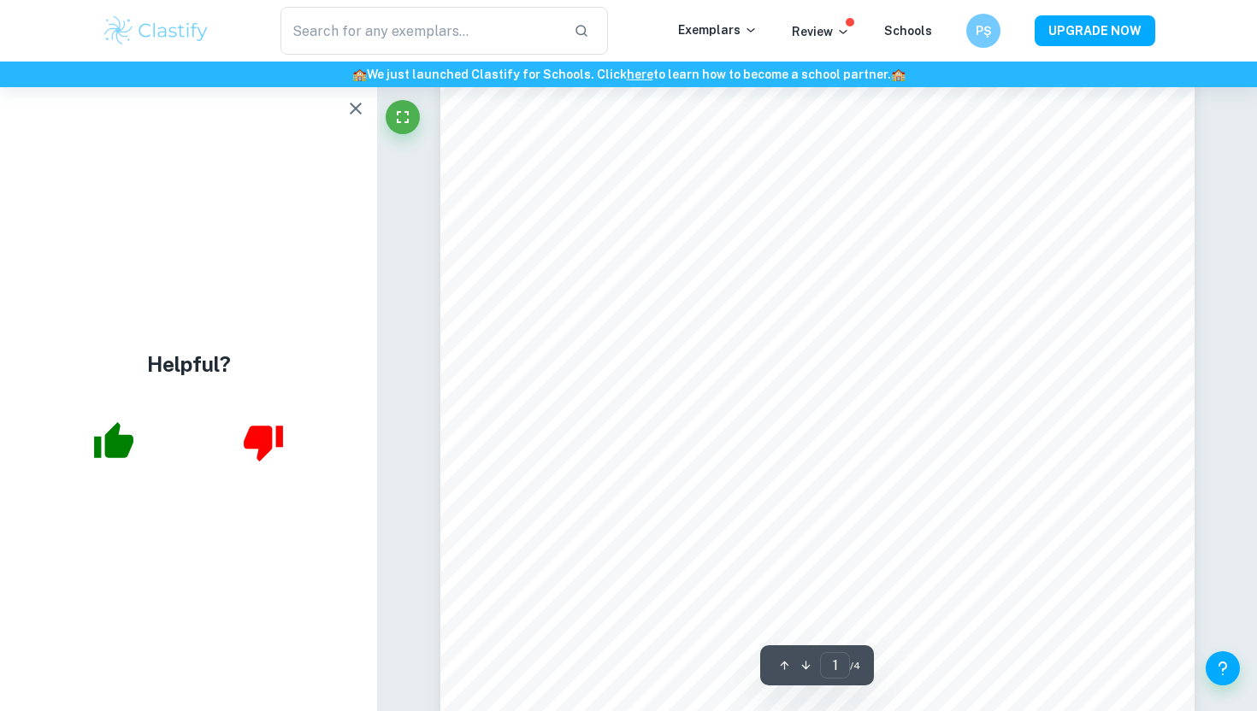
click at [116, 445] on icon "button" at bounding box center [113, 440] width 39 height 36
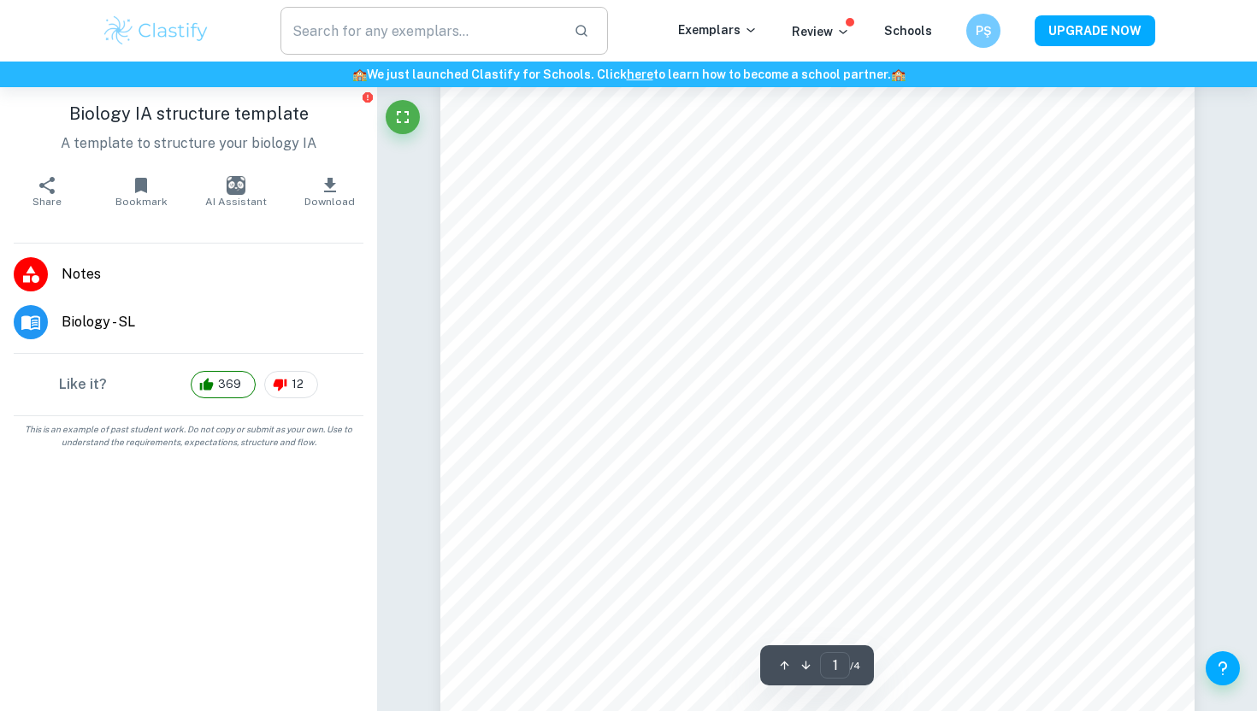
scroll to position [333, 0]
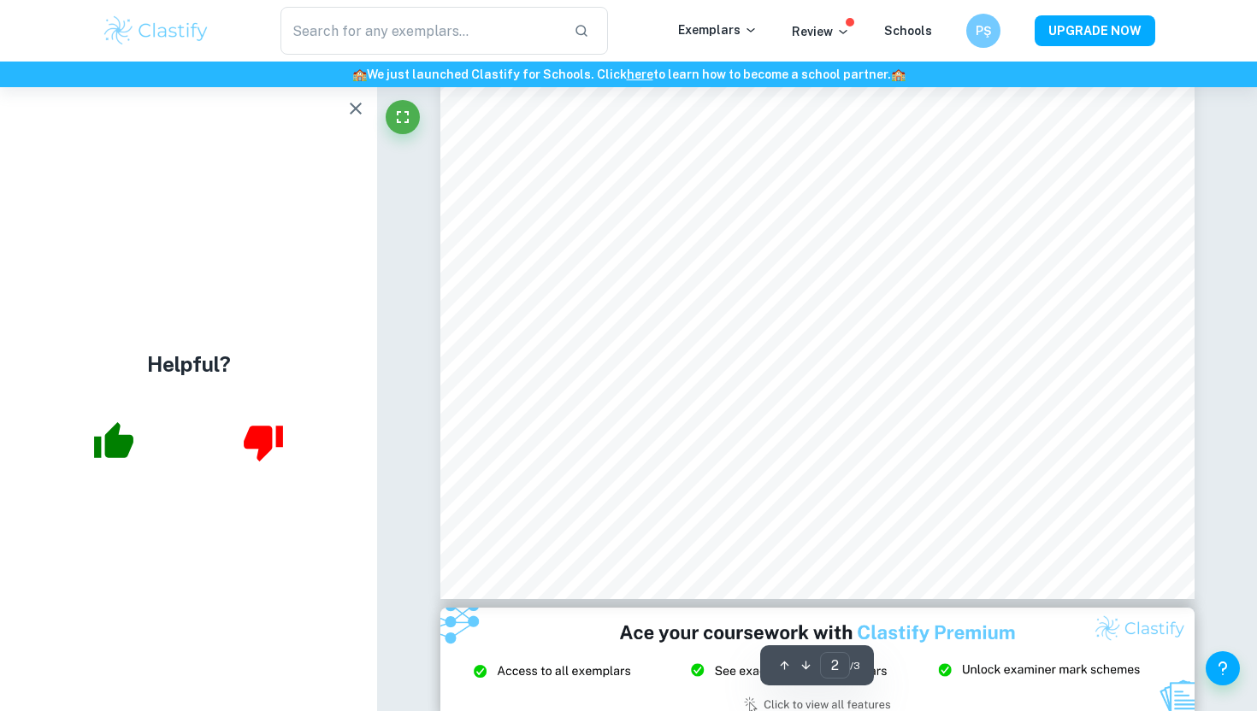
scroll to position [1727, 0]
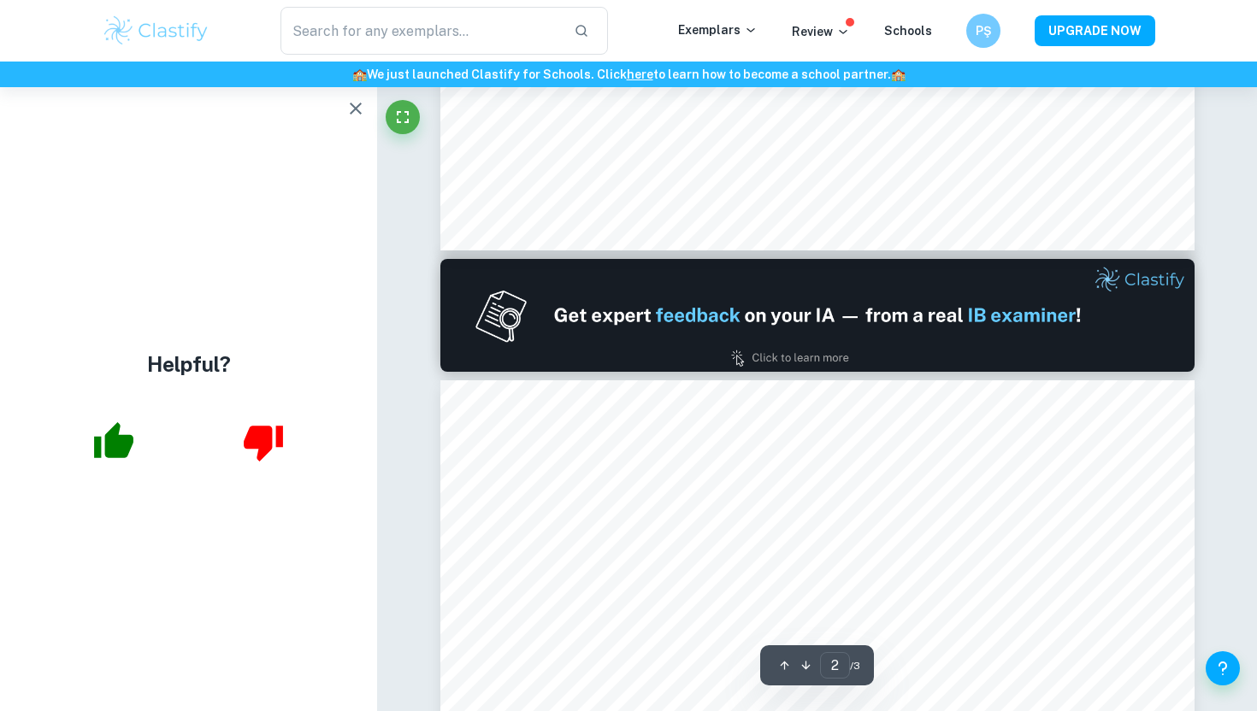
type input "1"
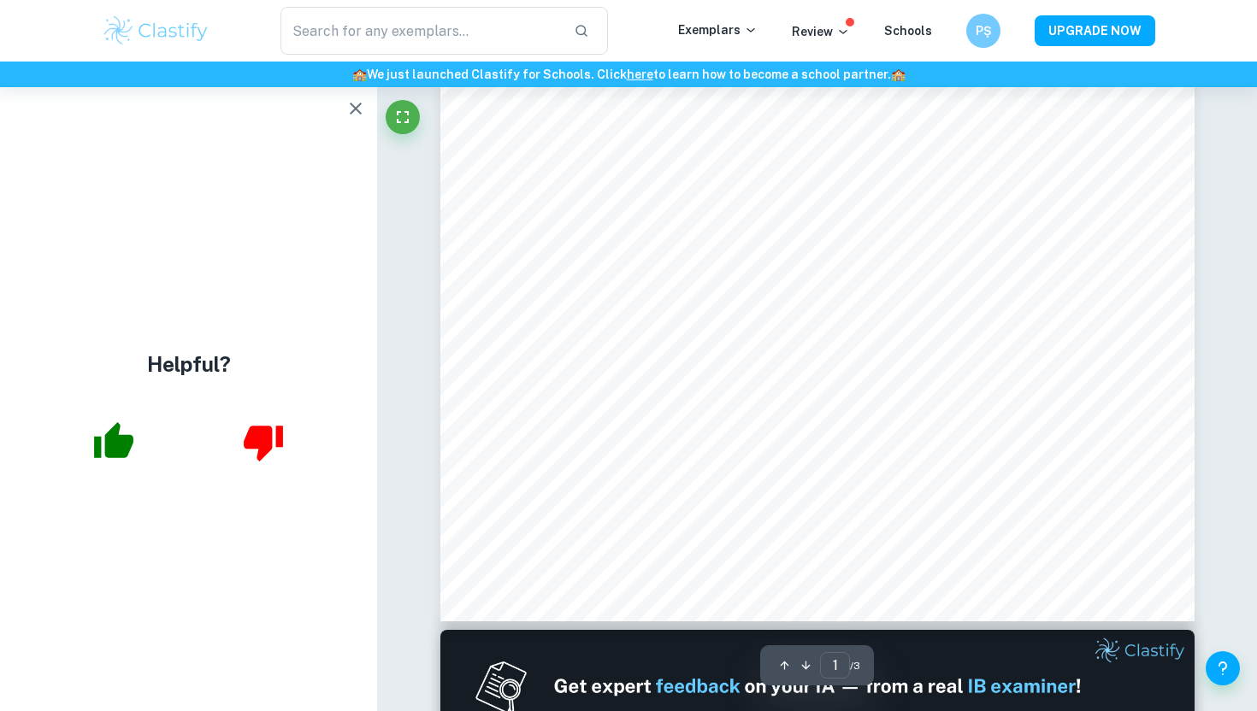
scroll to position [456, 0]
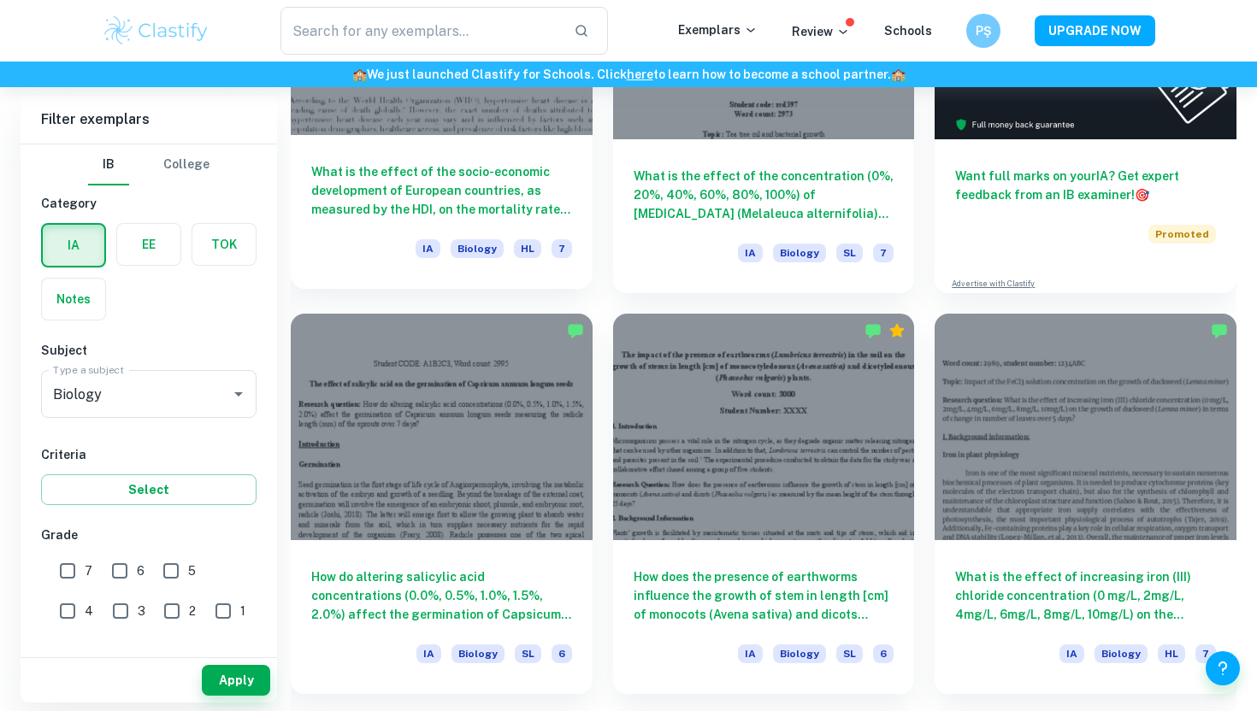
scroll to position [676, 0]
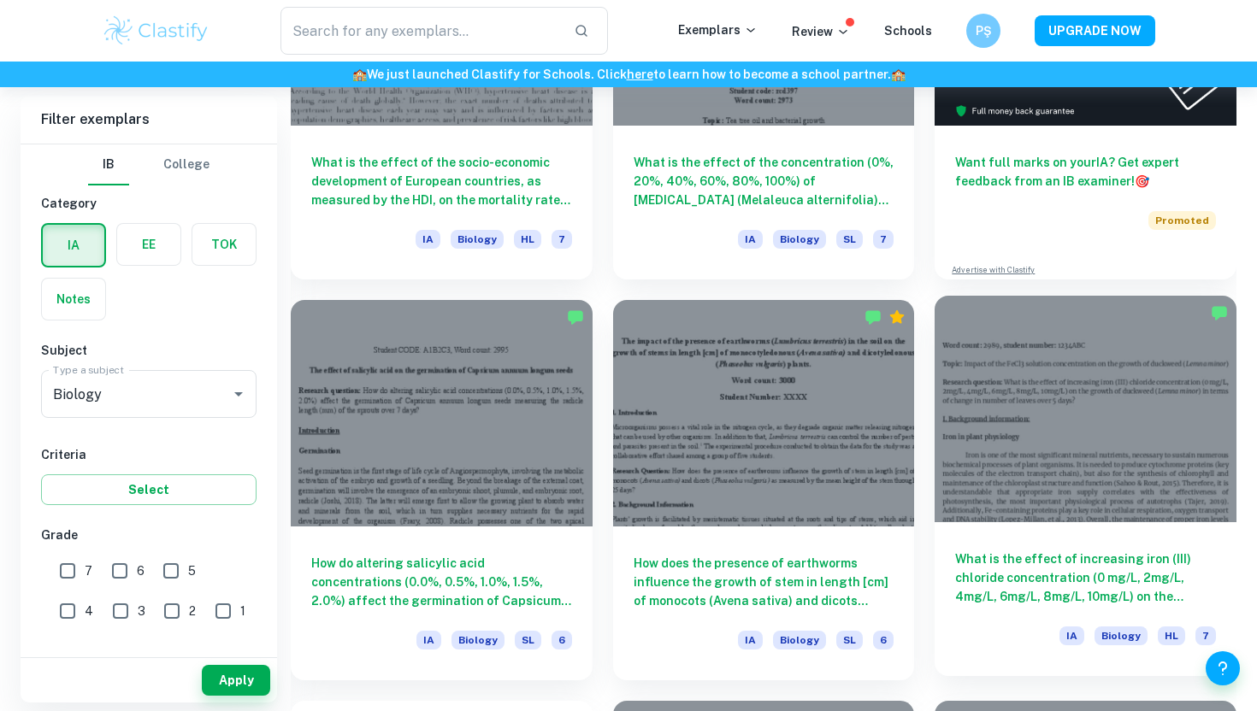
click at [1079, 450] on div at bounding box center [1085, 409] width 302 height 226
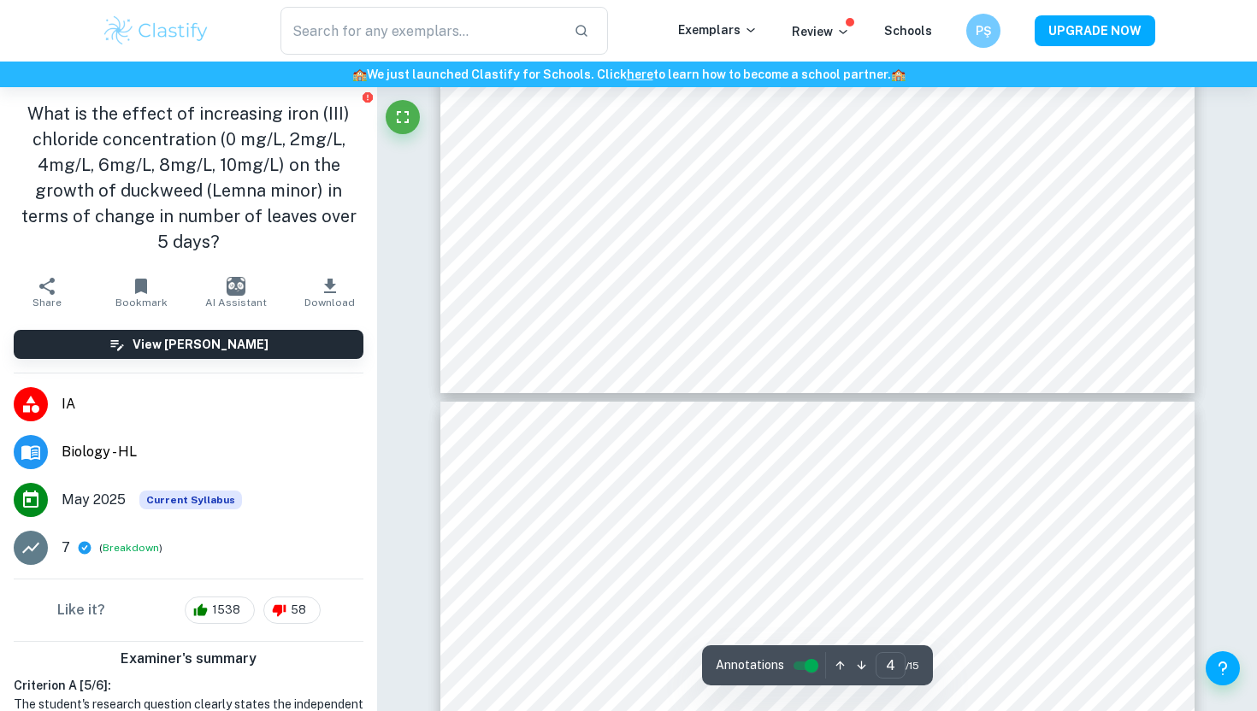
scroll to position [3421, 0]
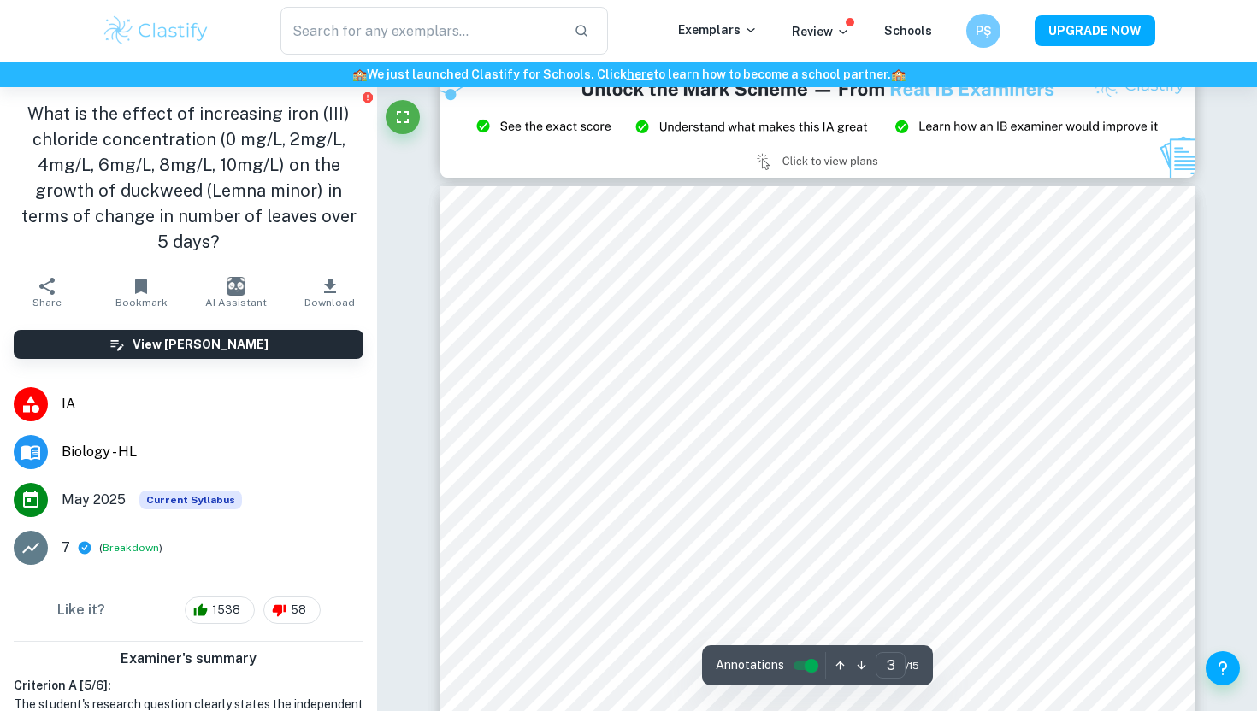
type input "2"
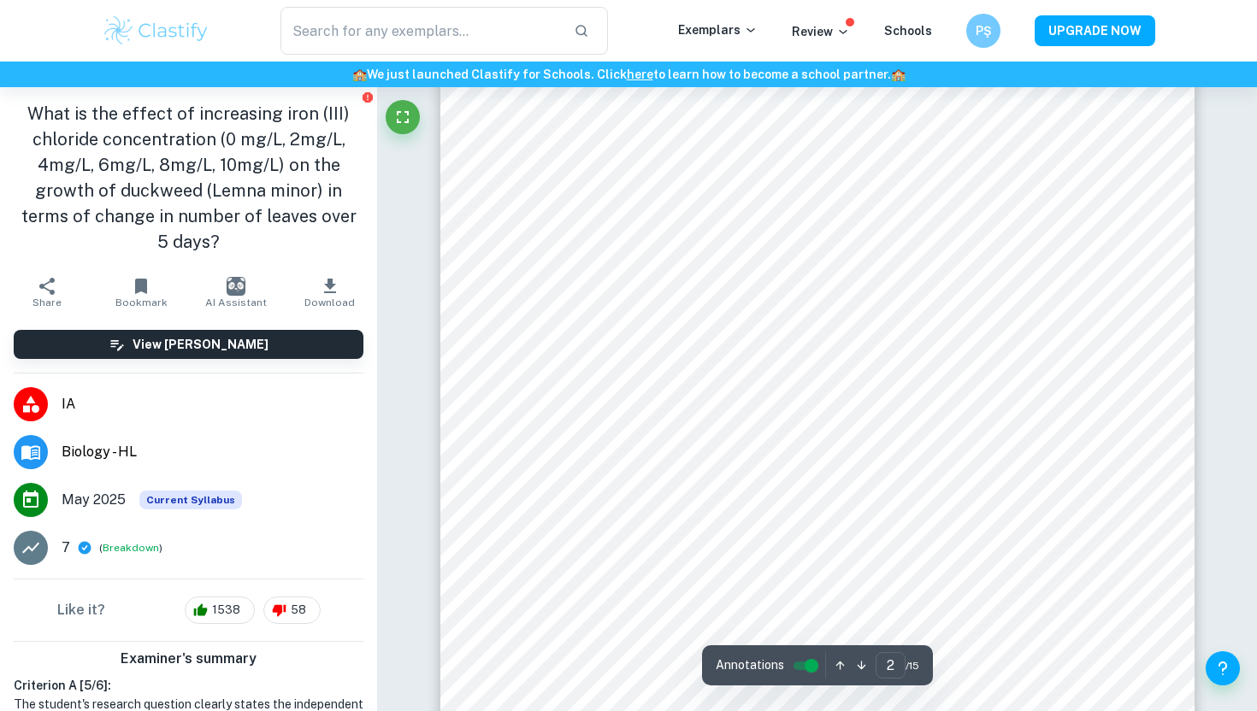
scroll to position [1564, 0]
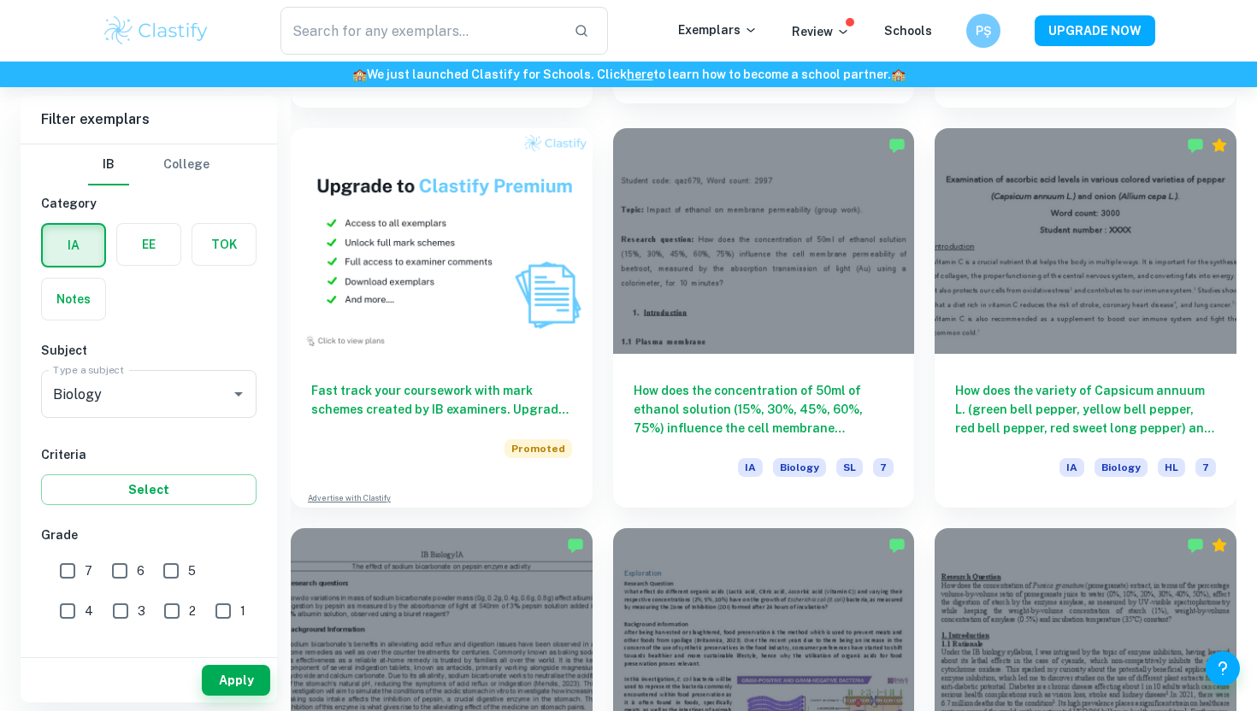
scroll to position [1247, 0]
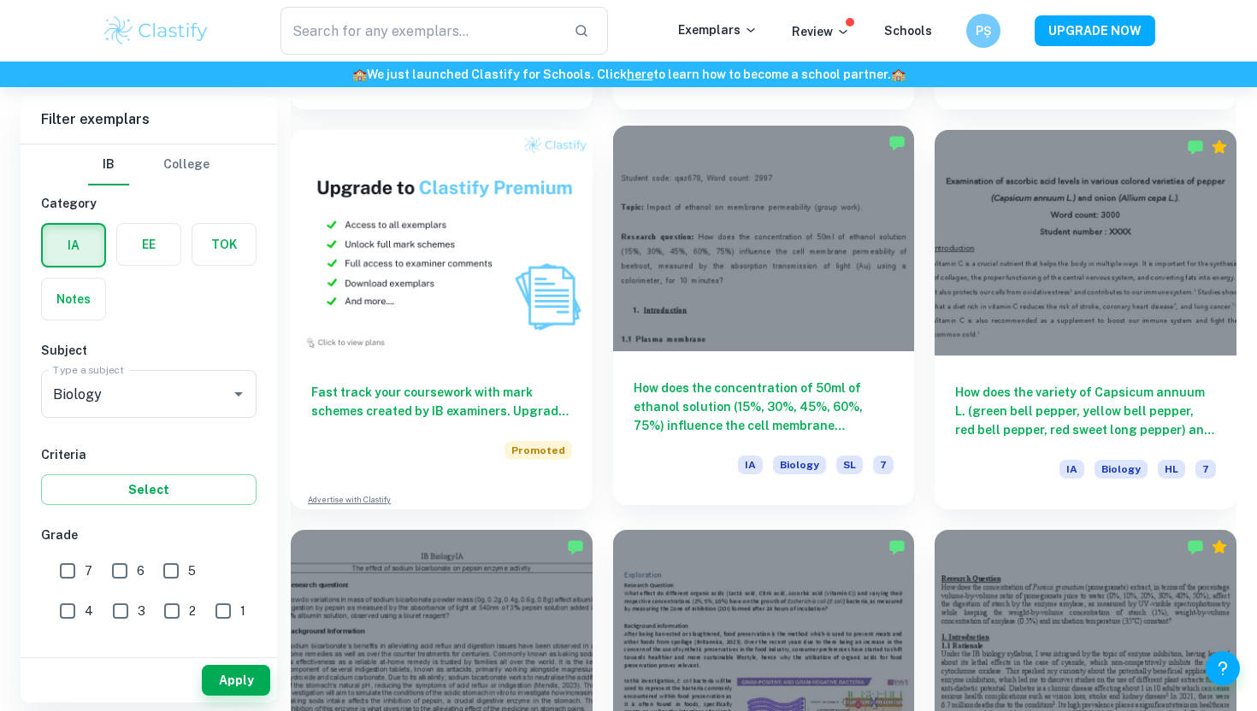
click at [697, 284] on div at bounding box center [764, 239] width 302 height 226
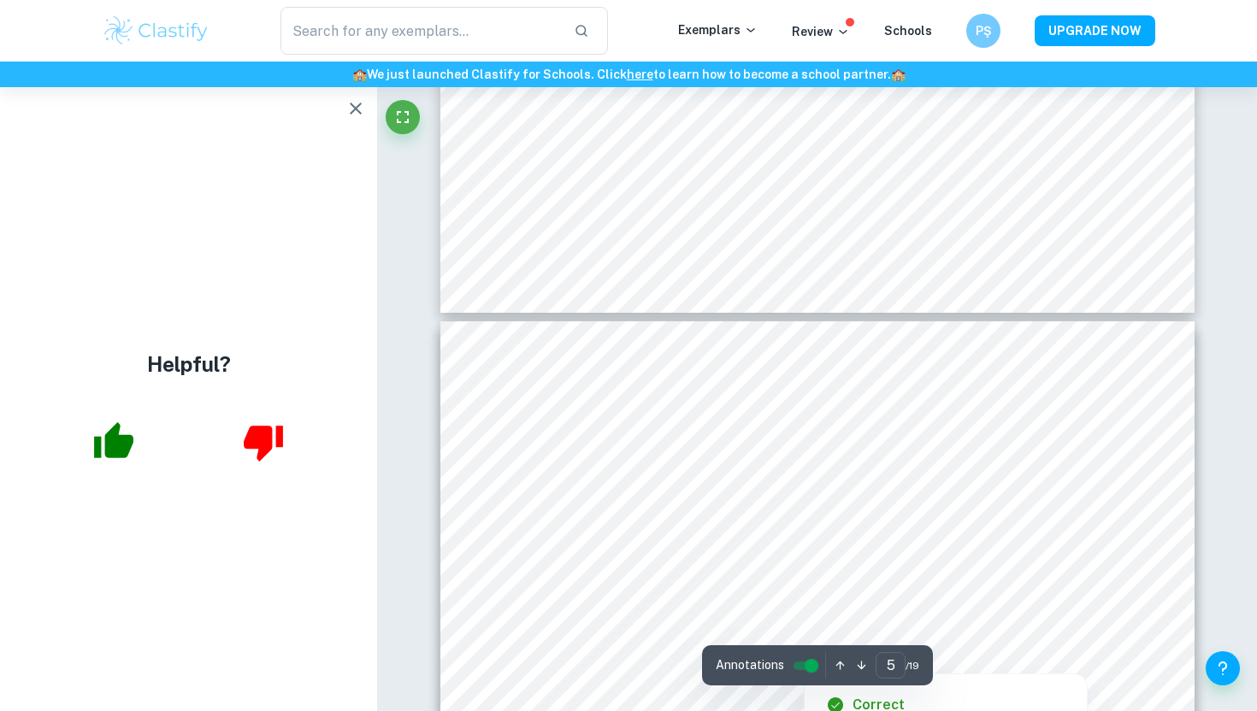
scroll to position [4325, 0]
type input "4"
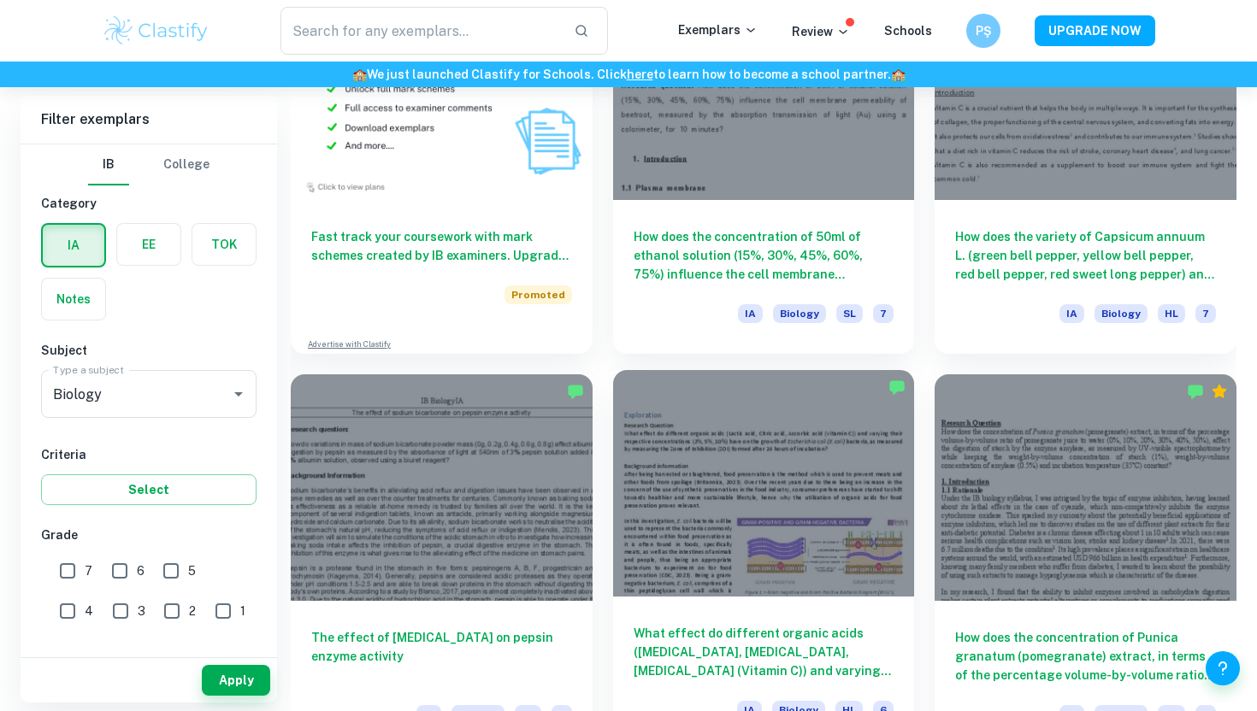
scroll to position [1408, 0]
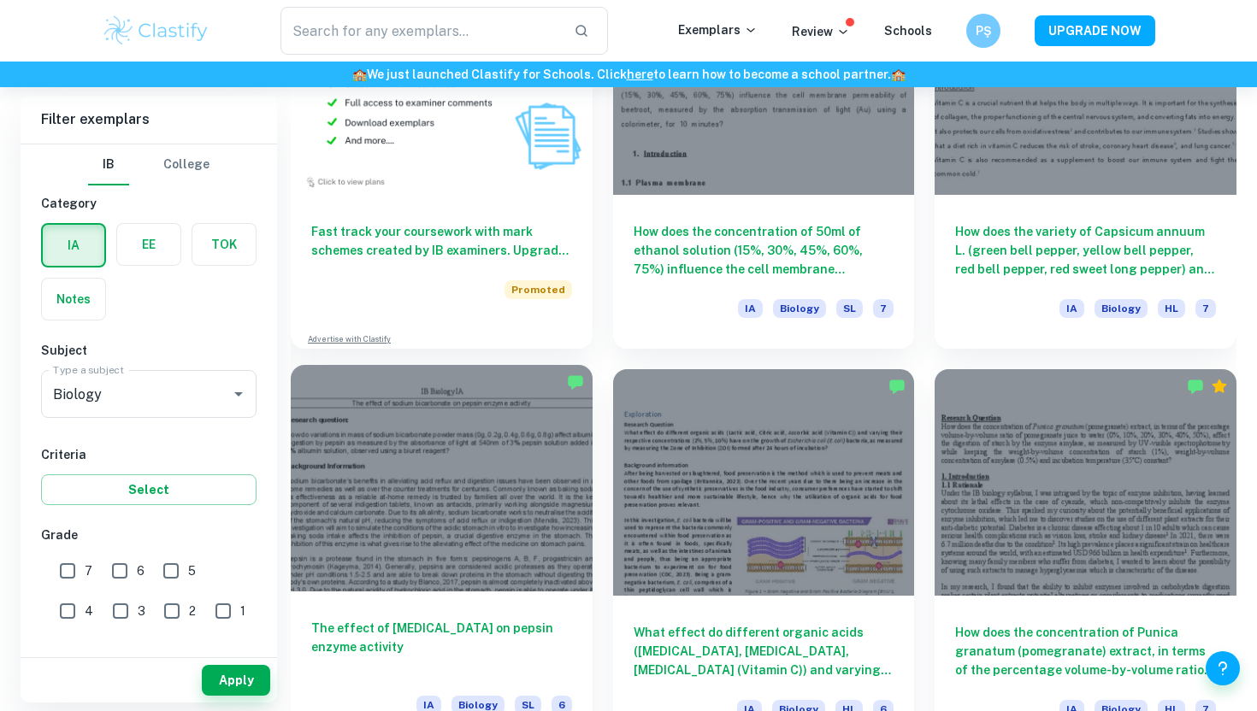
click at [529, 509] on div at bounding box center [442, 478] width 302 height 226
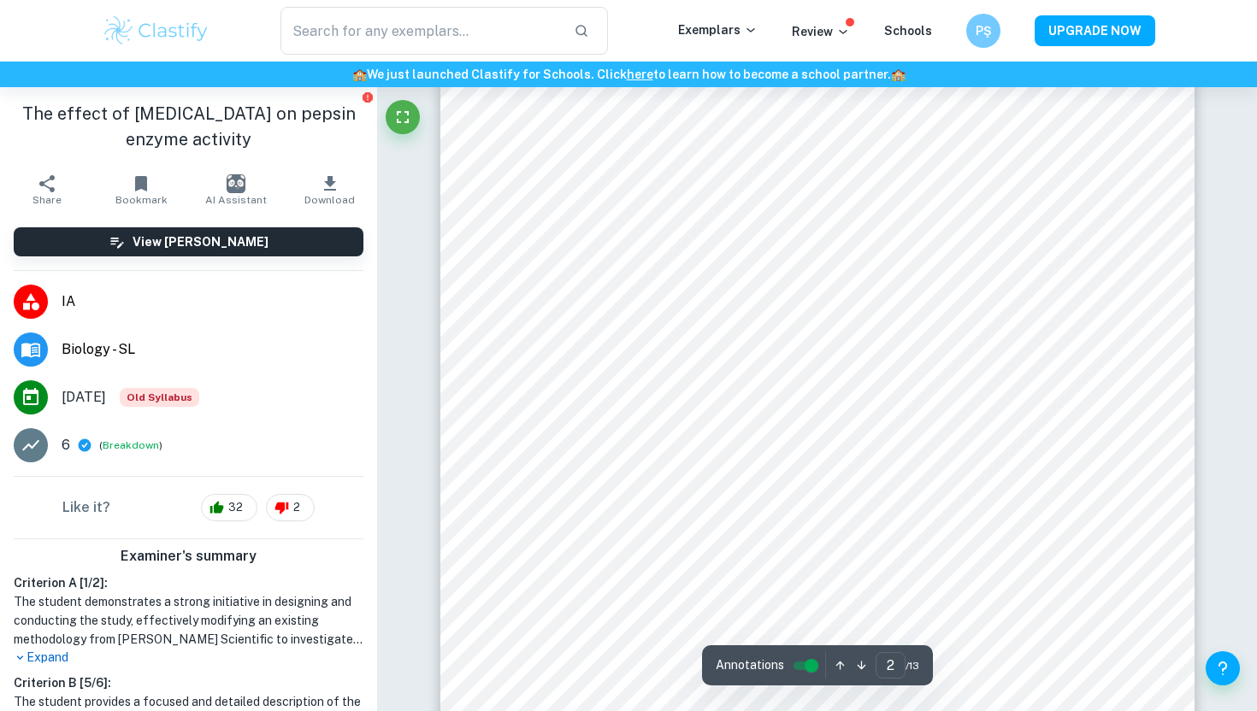
scroll to position [1326, 0]
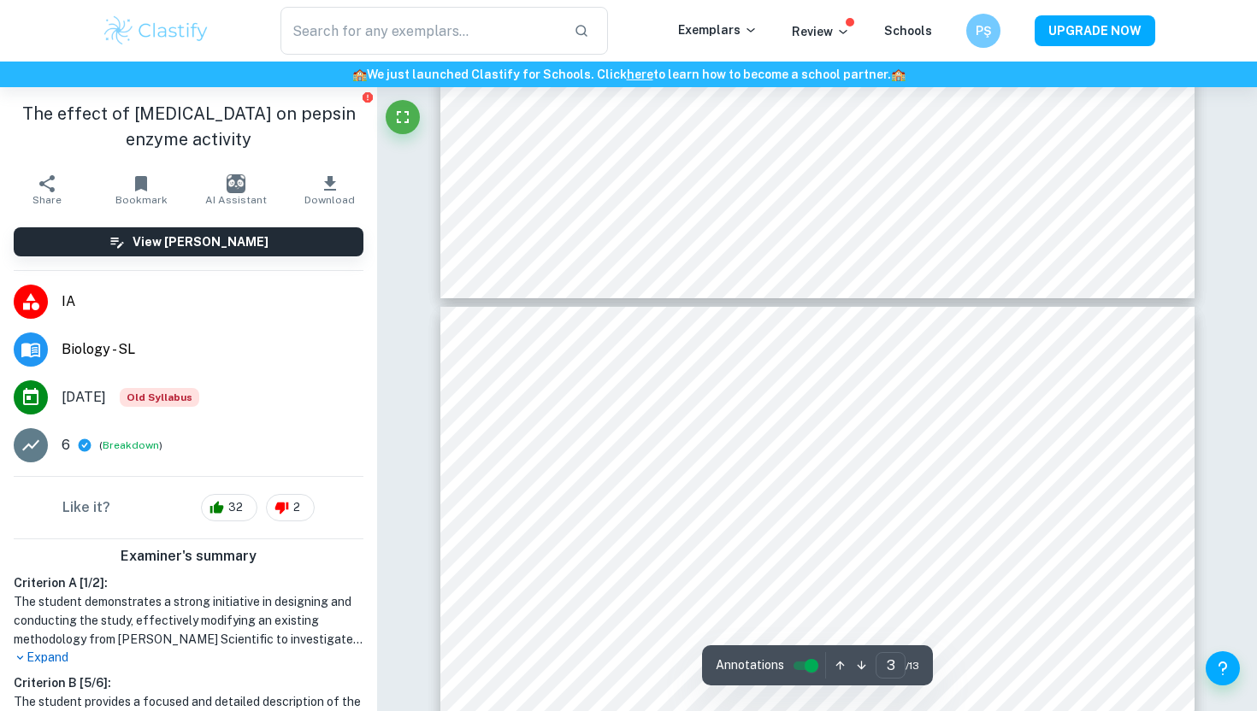
type input "4"
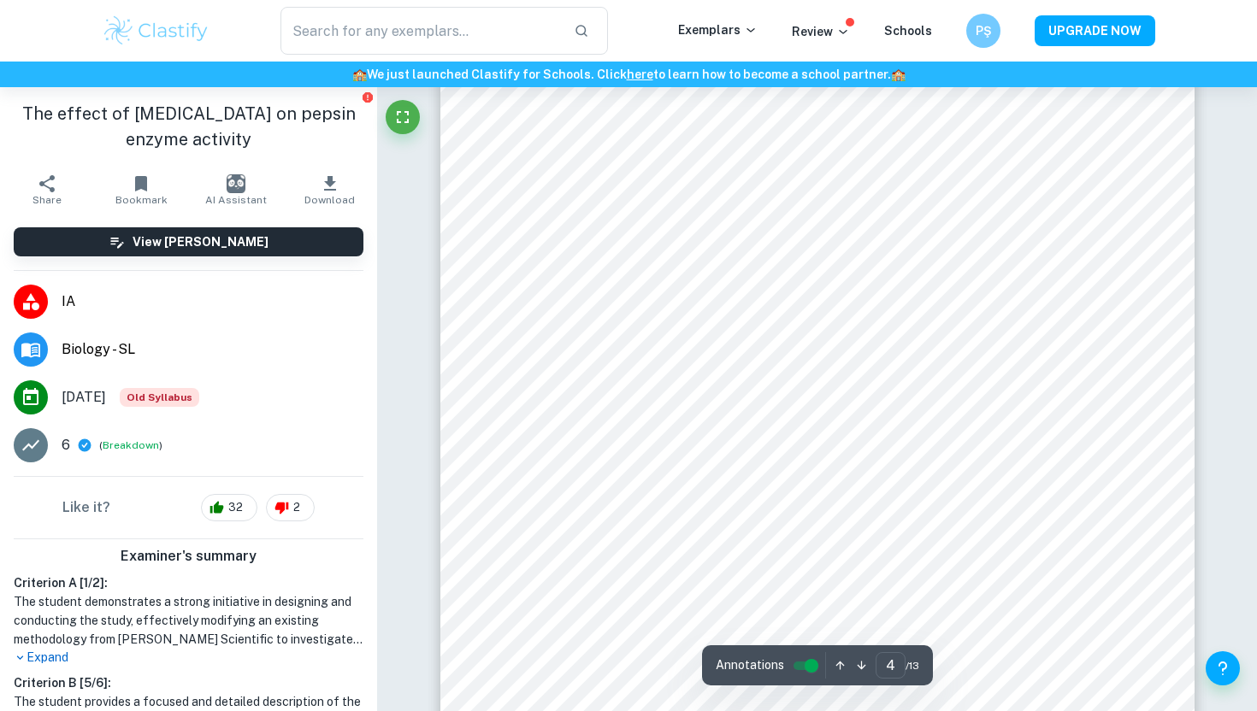
scroll to position [3274, 0]
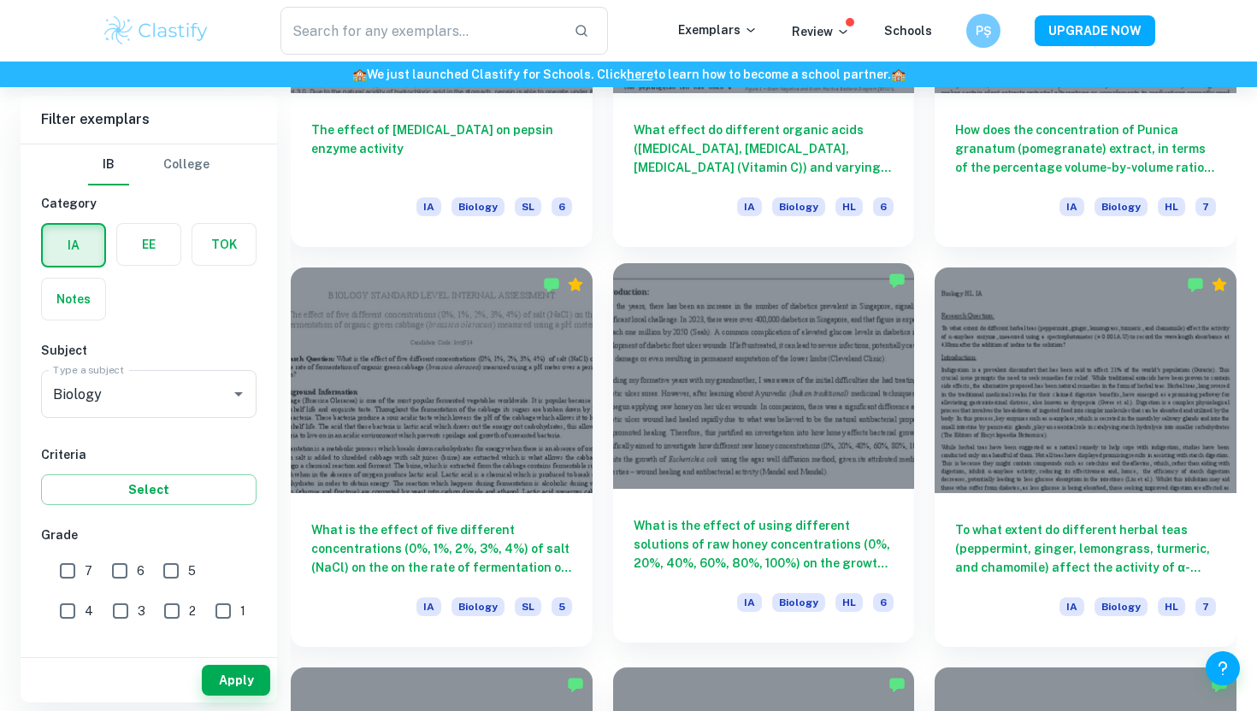
scroll to position [1918, 0]
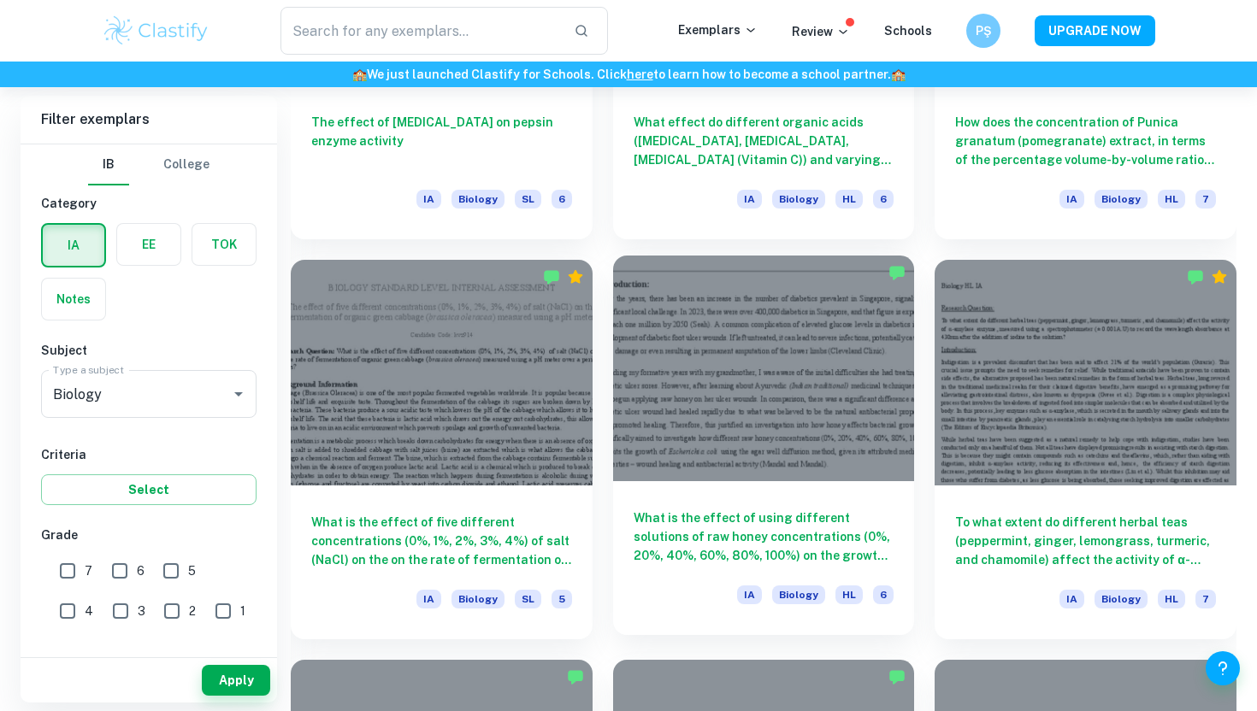
click at [732, 473] on div at bounding box center [764, 369] width 302 height 226
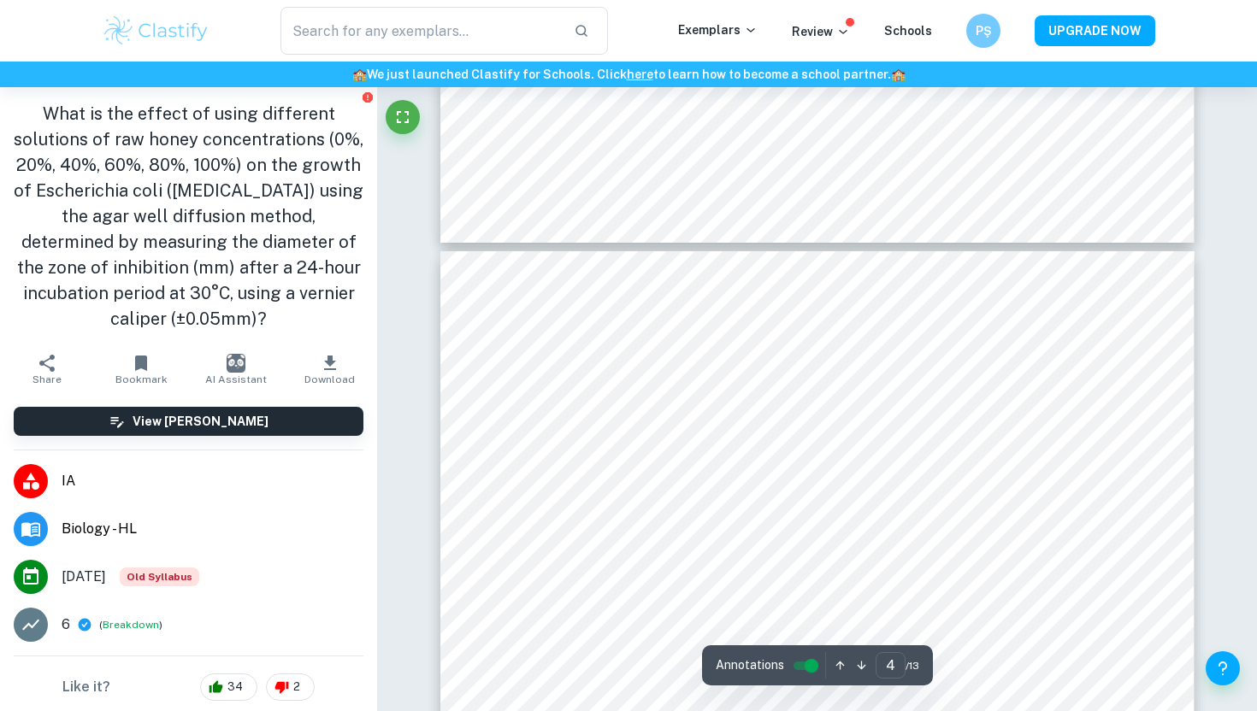
scroll to position [3345, 0]
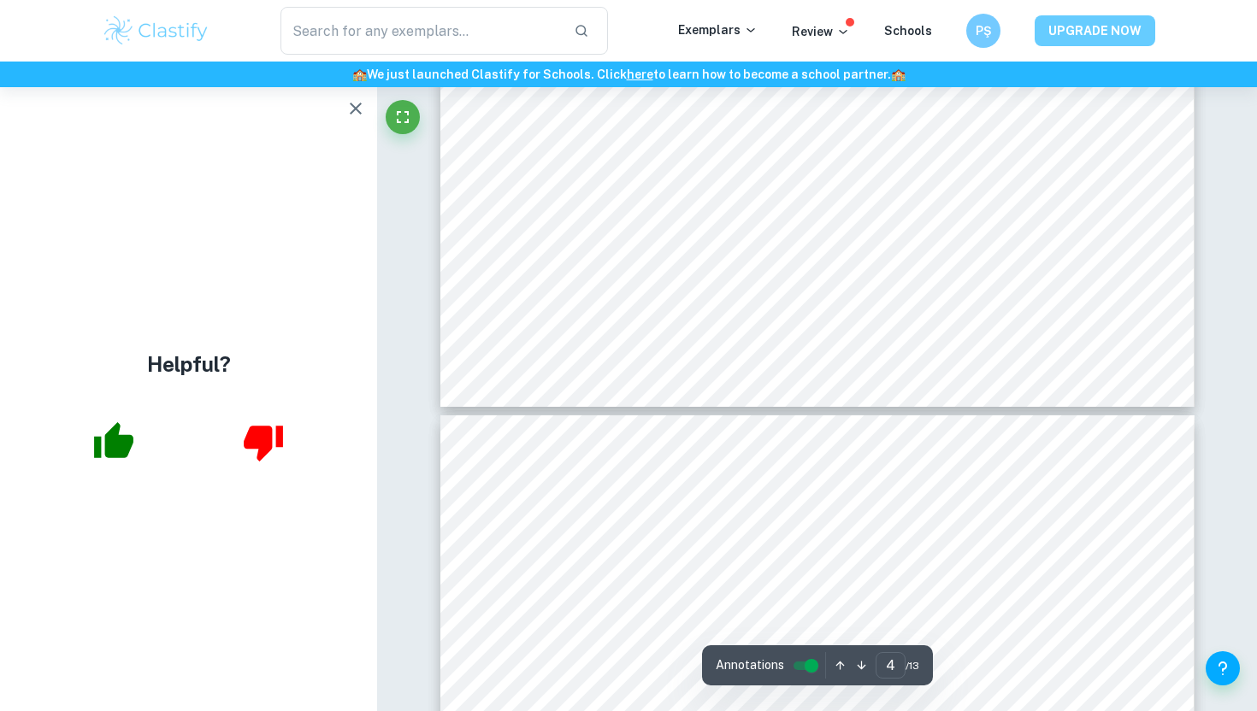
type input "3"
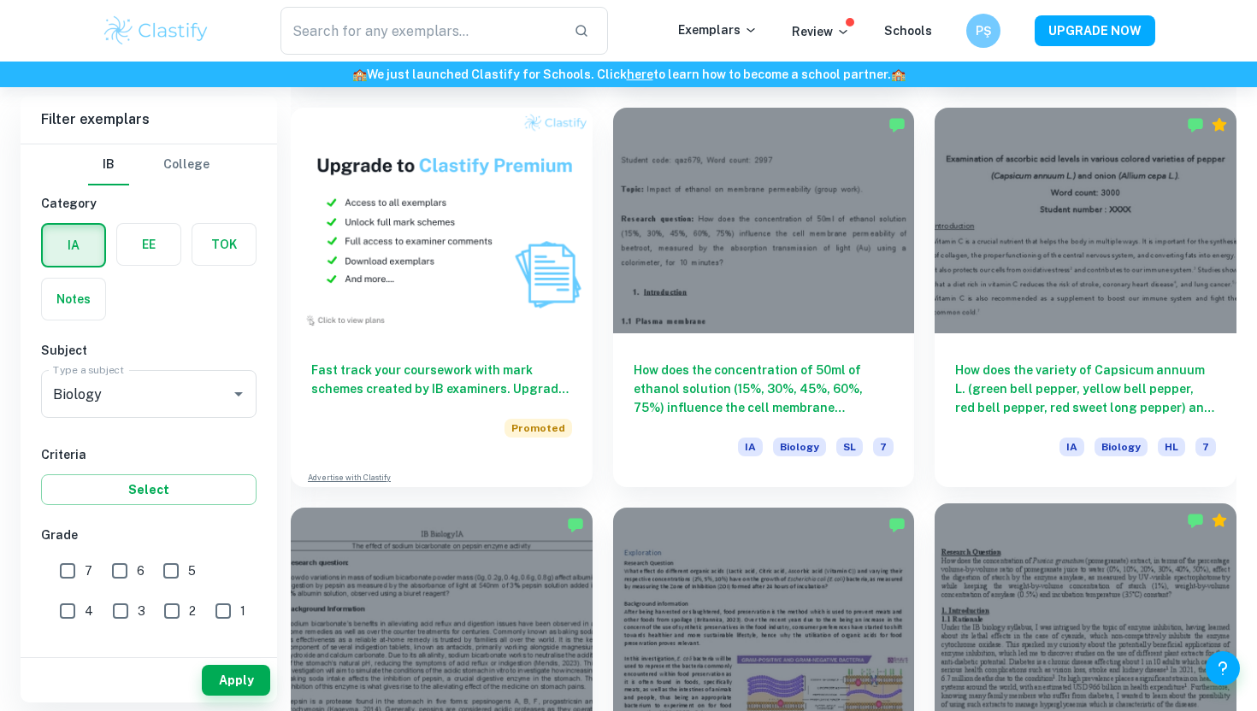
scroll to position [1254, 0]
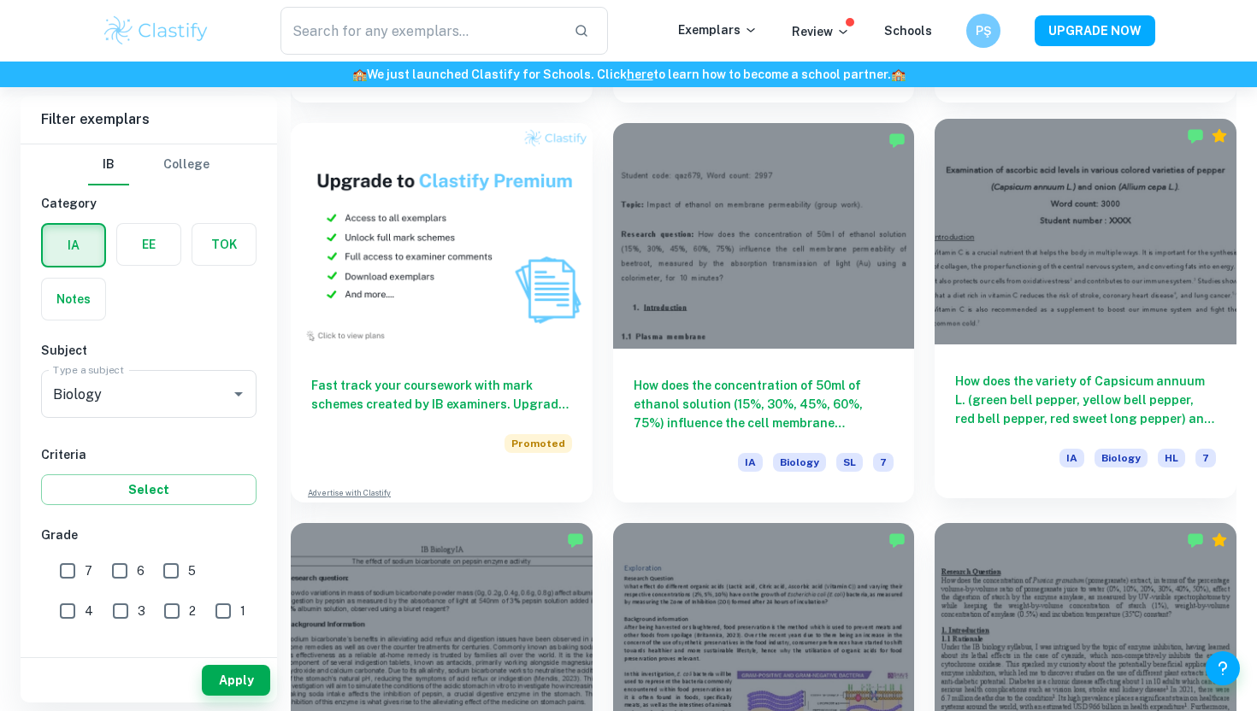
click at [949, 244] on div at bounding box center [1085, 232] width 302 height 226
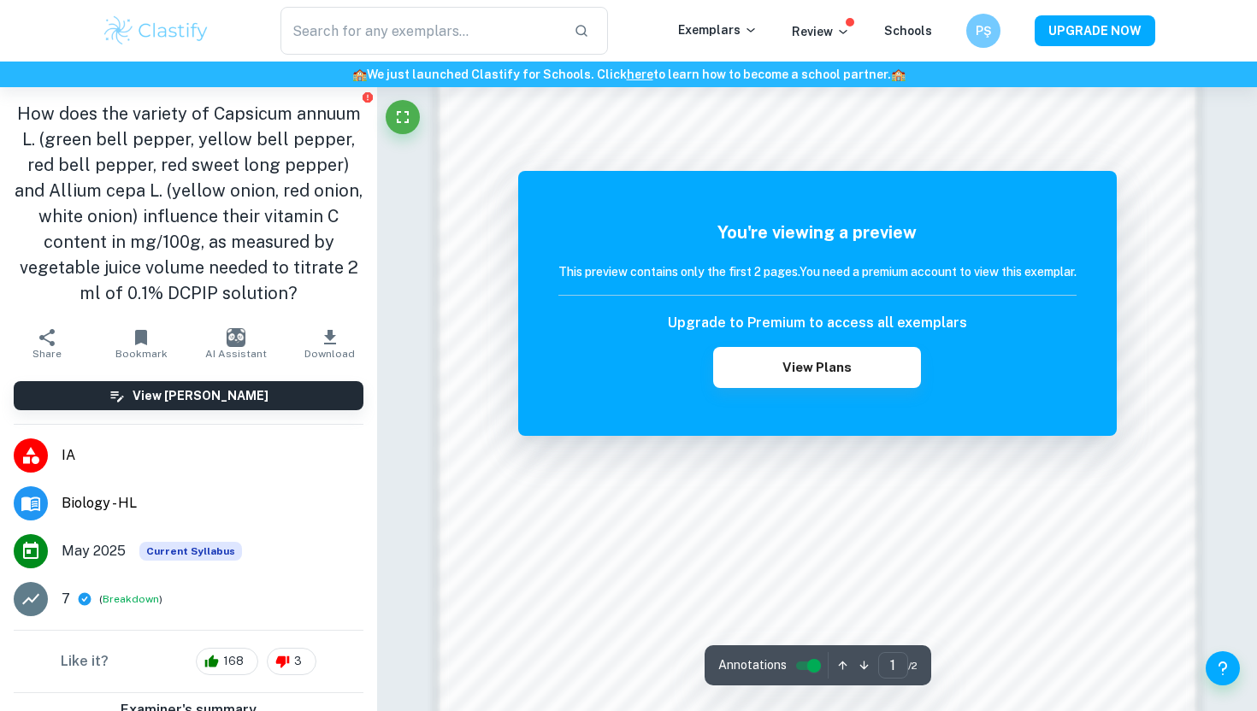
scroll to position [1143, 0]
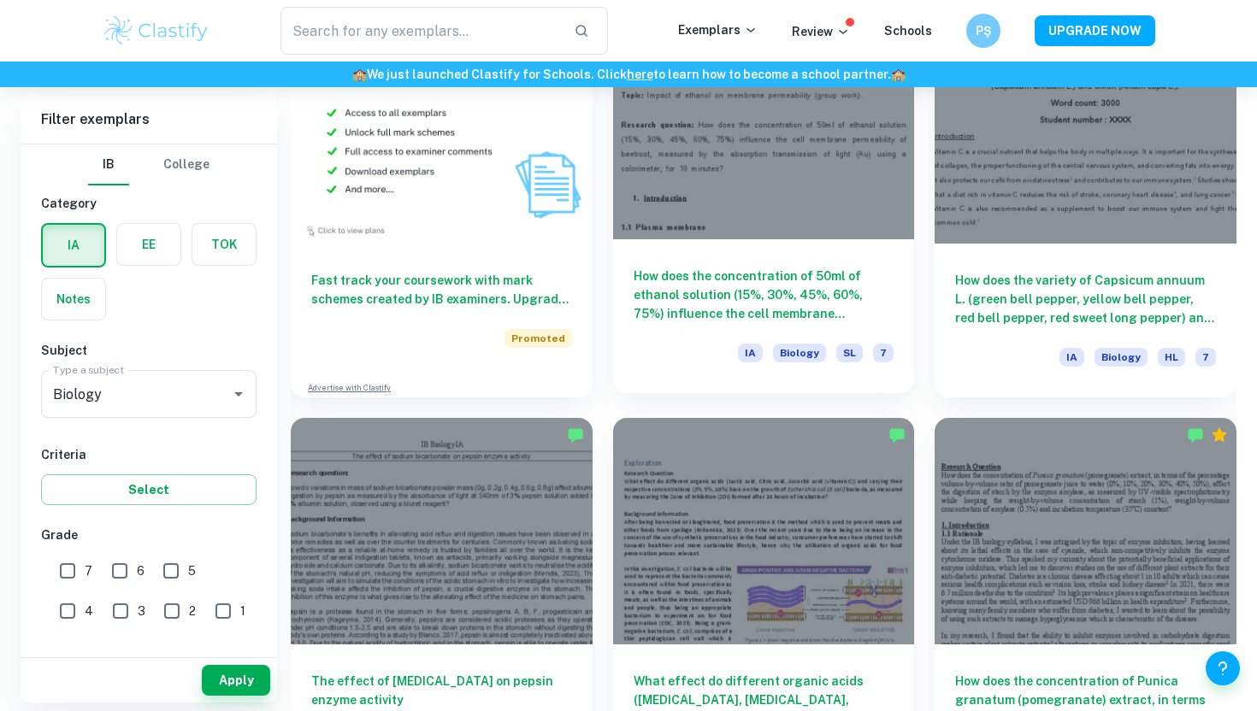
scroll to position [1529, 0]
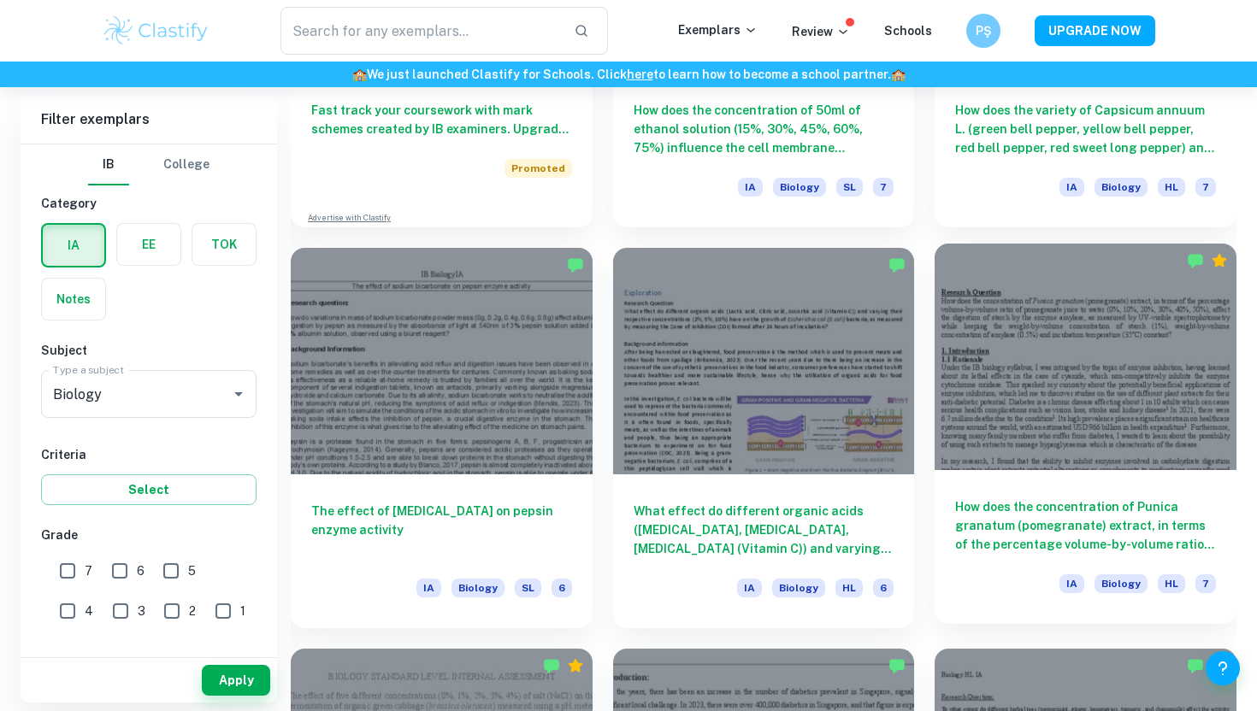
click at [969, 451] on div at bounding box center [1085, 357] width 302 height 226
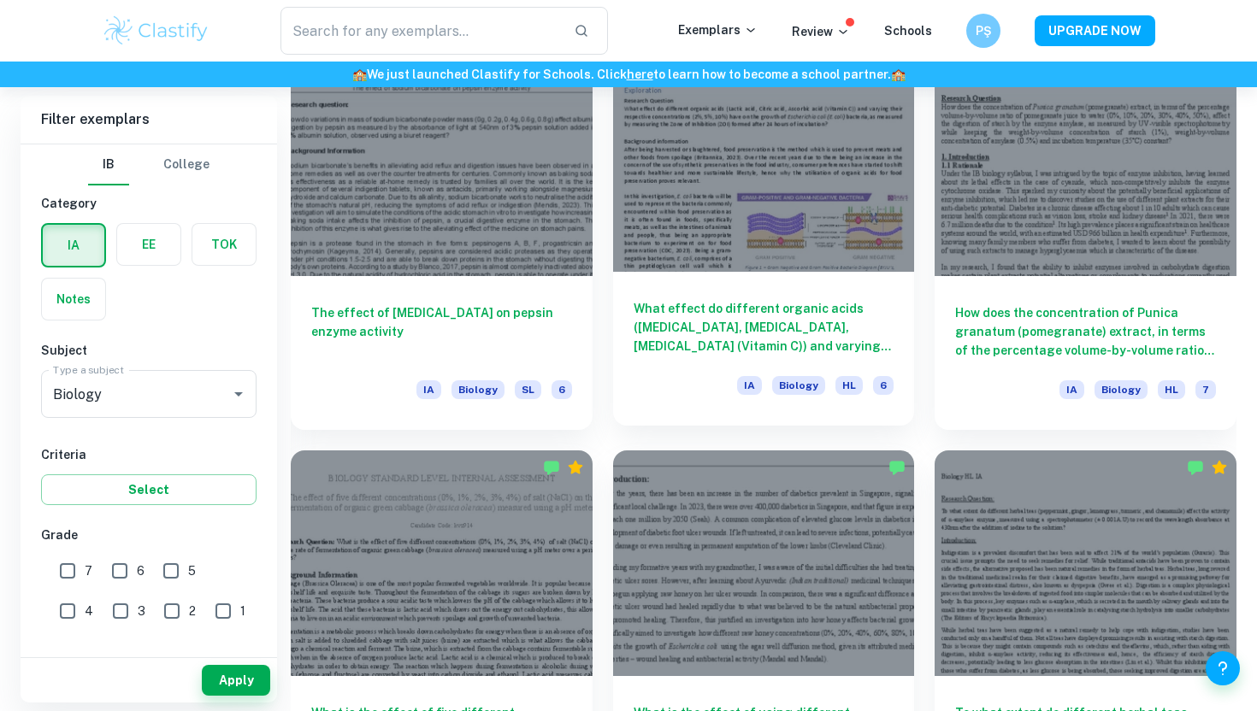
scroll to position [1729, 0]
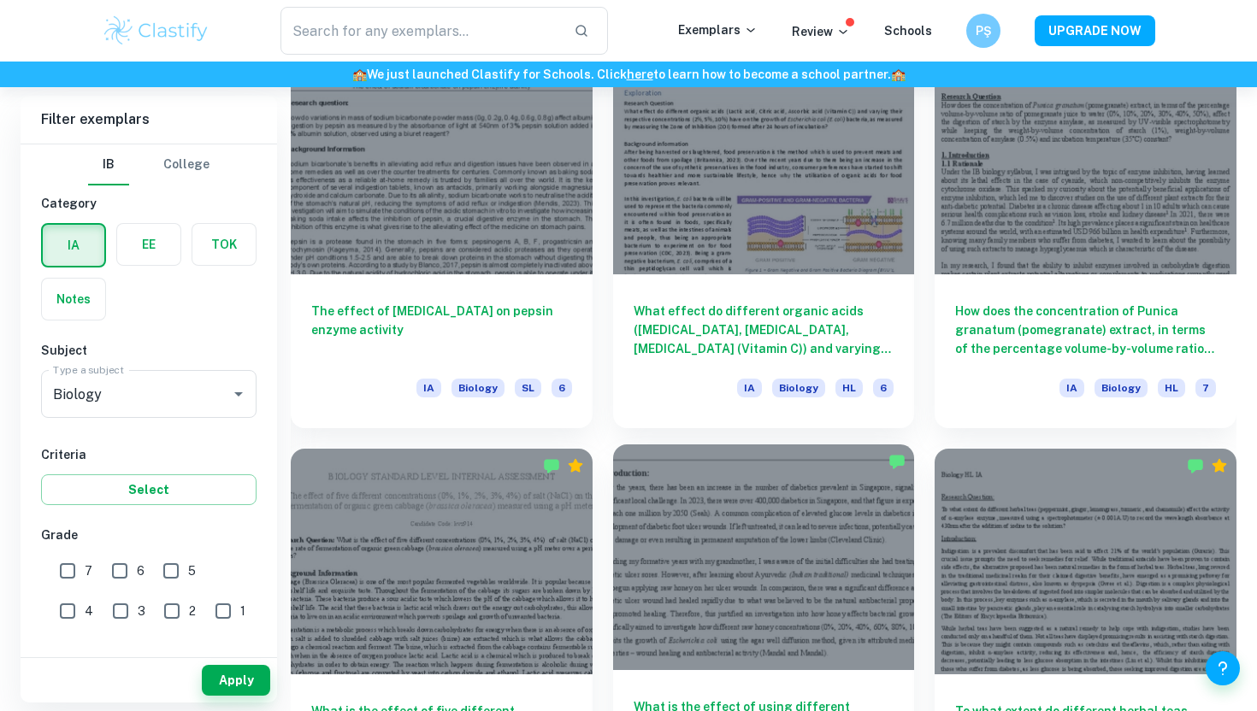
click at [889, 574] on div at bounding box center [764, 558] width 302 height 226
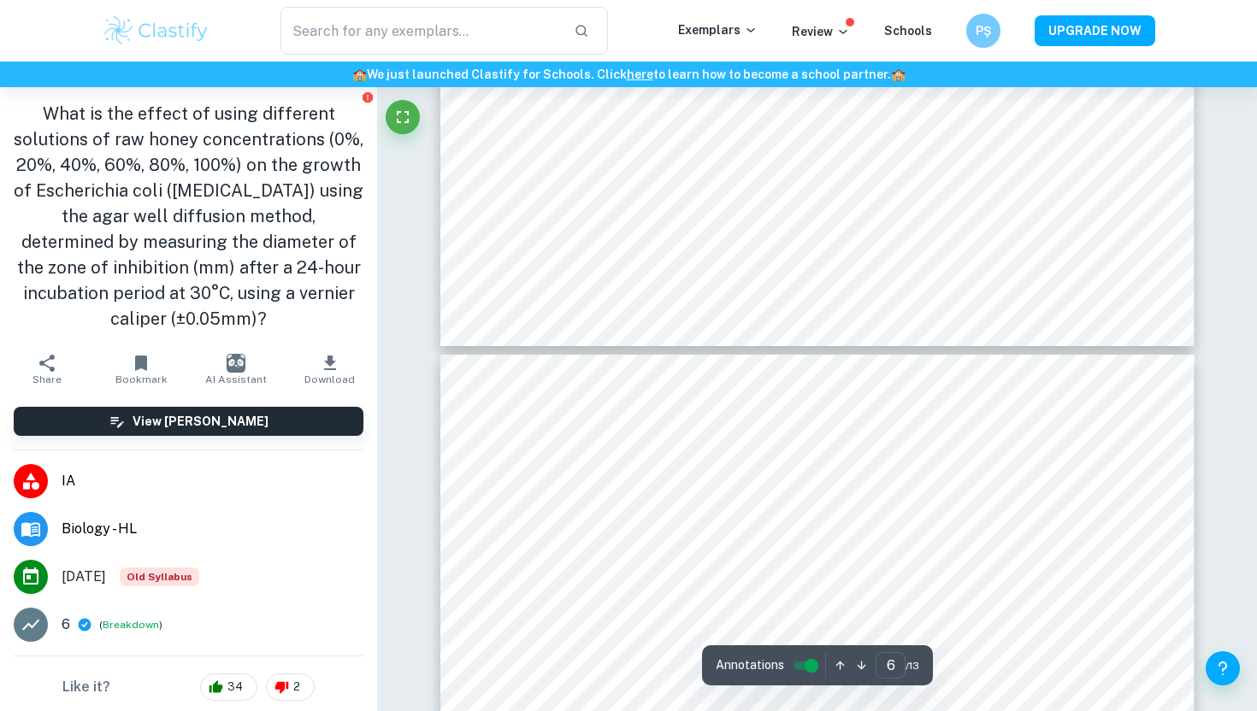
type input "7"
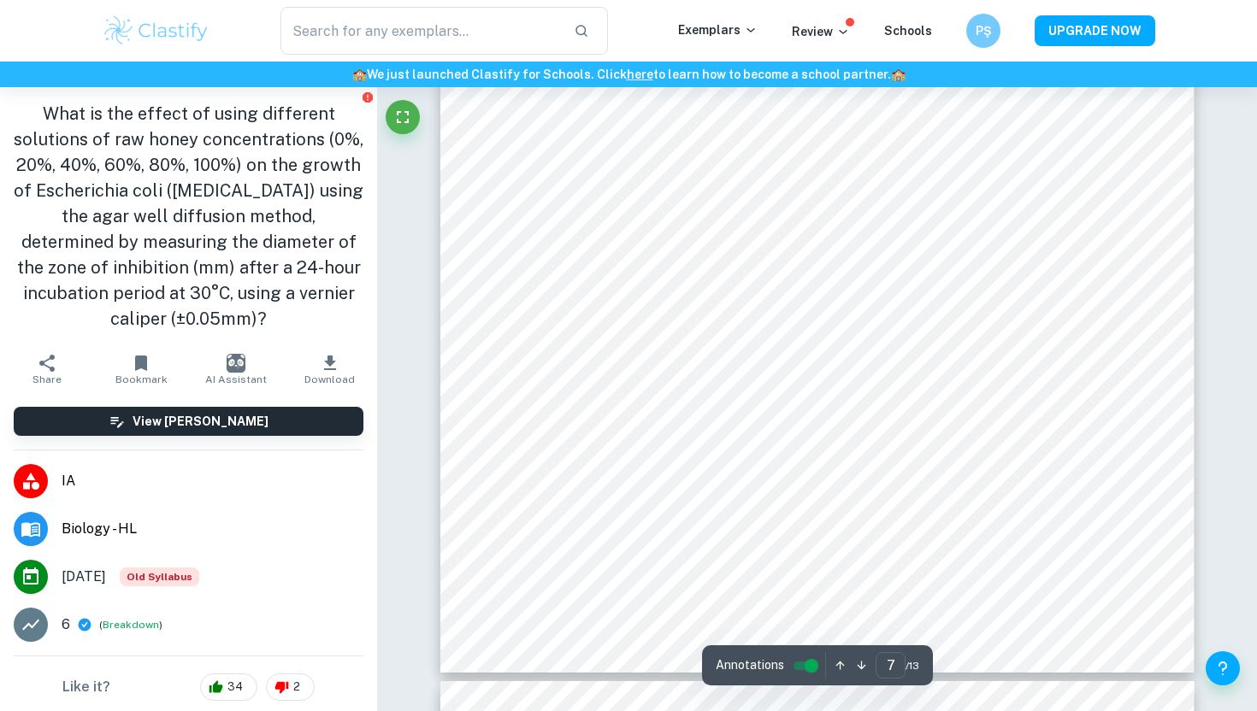
scroll to position [7198, 0]
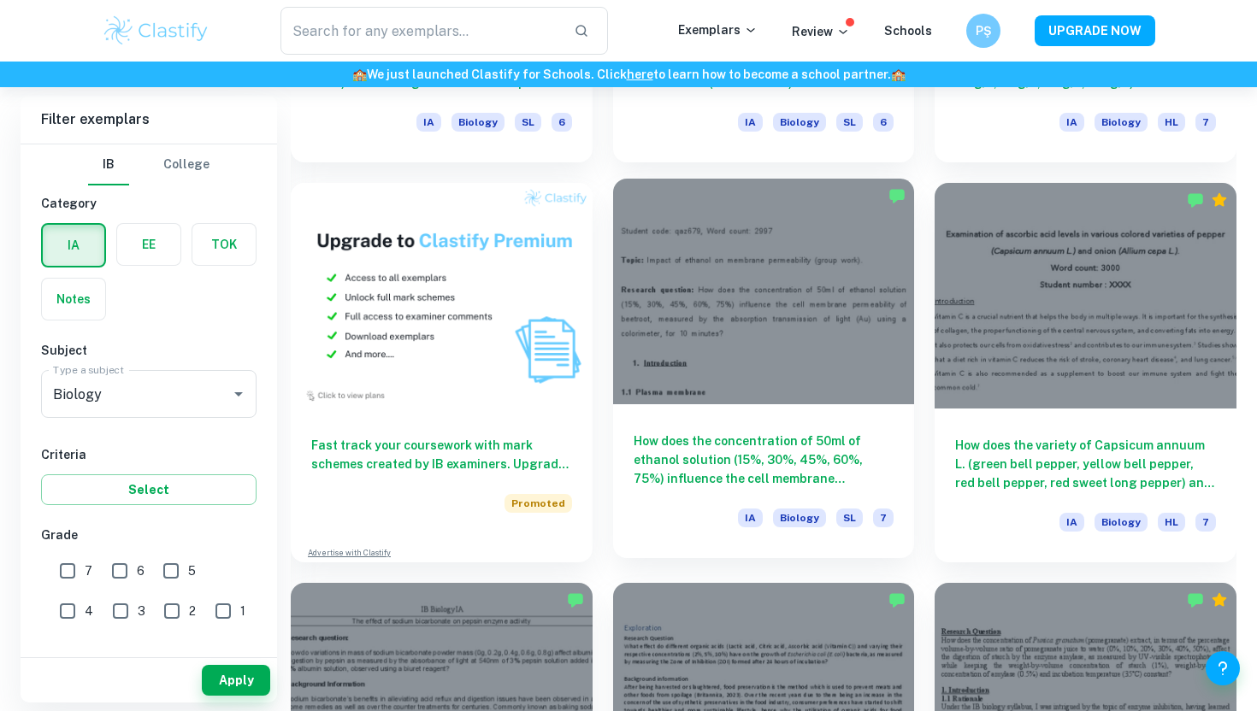
scroll to position [1191, 0]
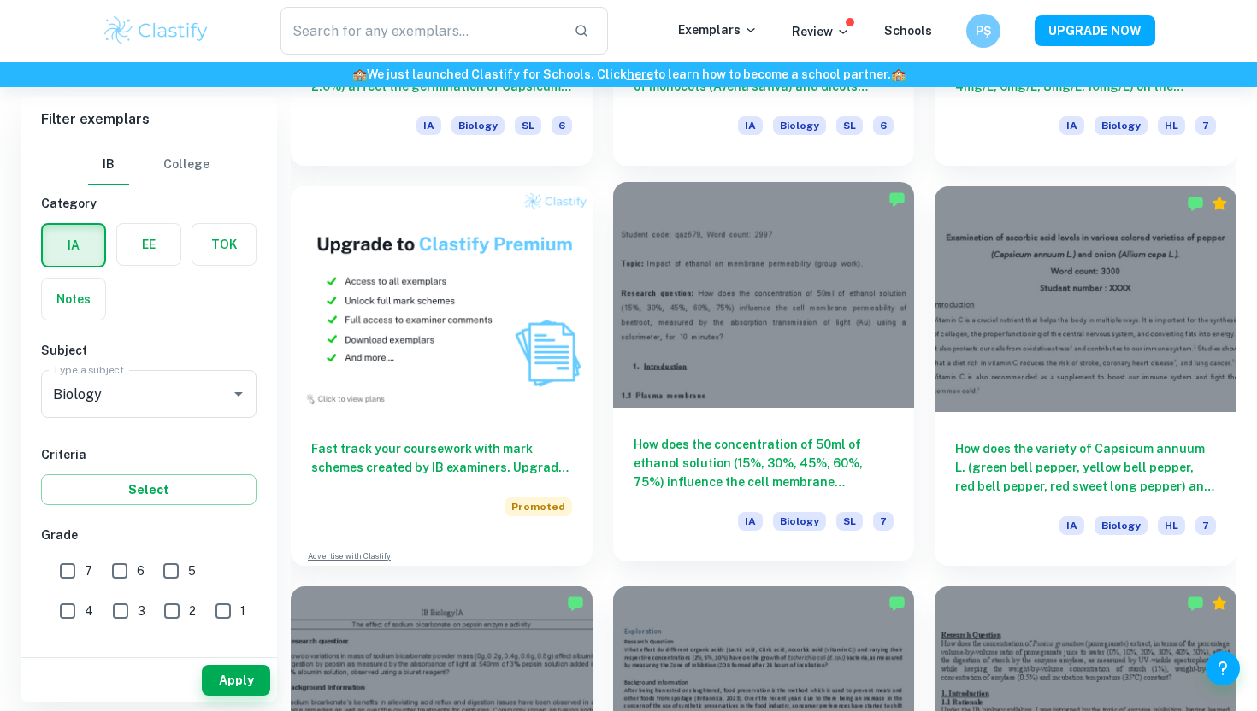
click at [779, 310] on div at bounding box center [764, 295] width 302 height 226
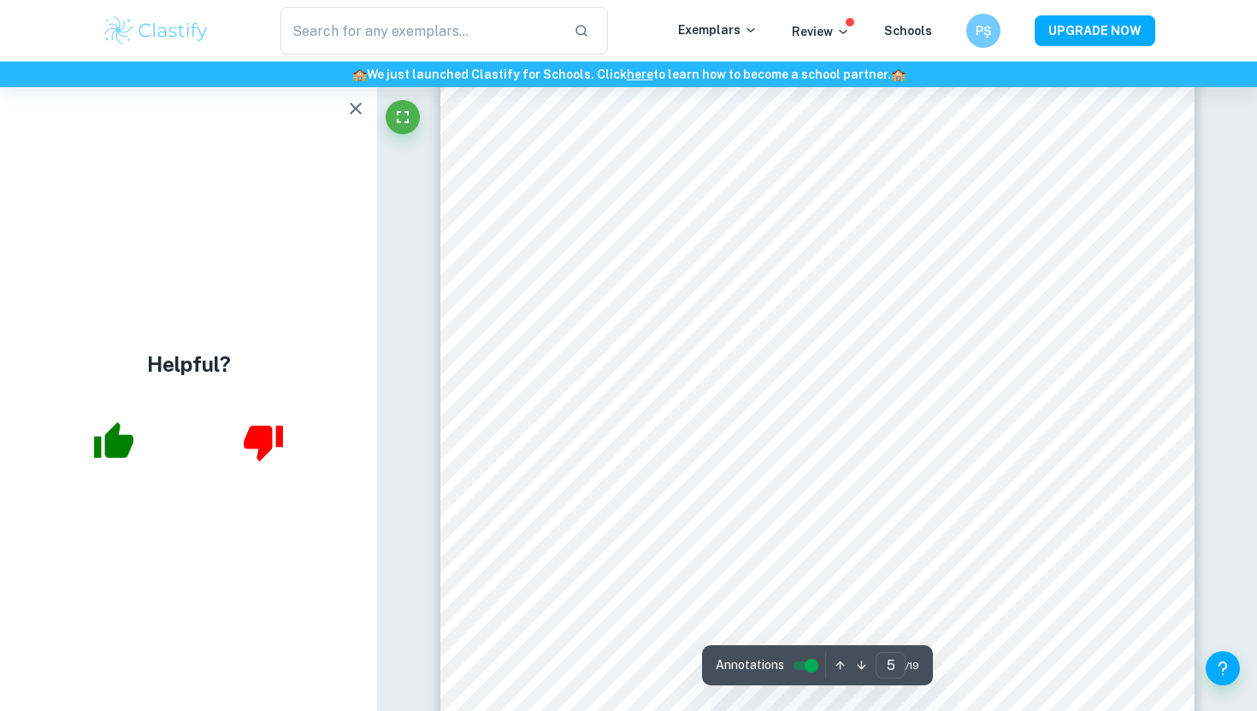
scroll to position [4990, 0]
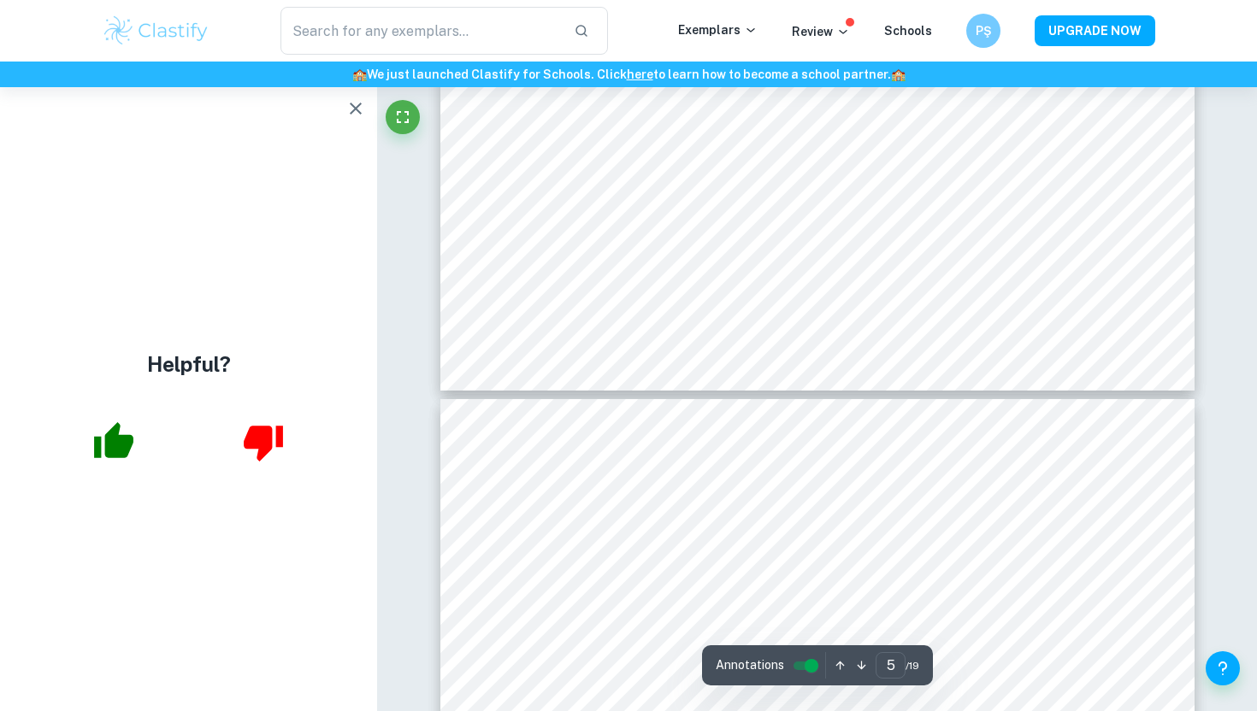
type input "6"
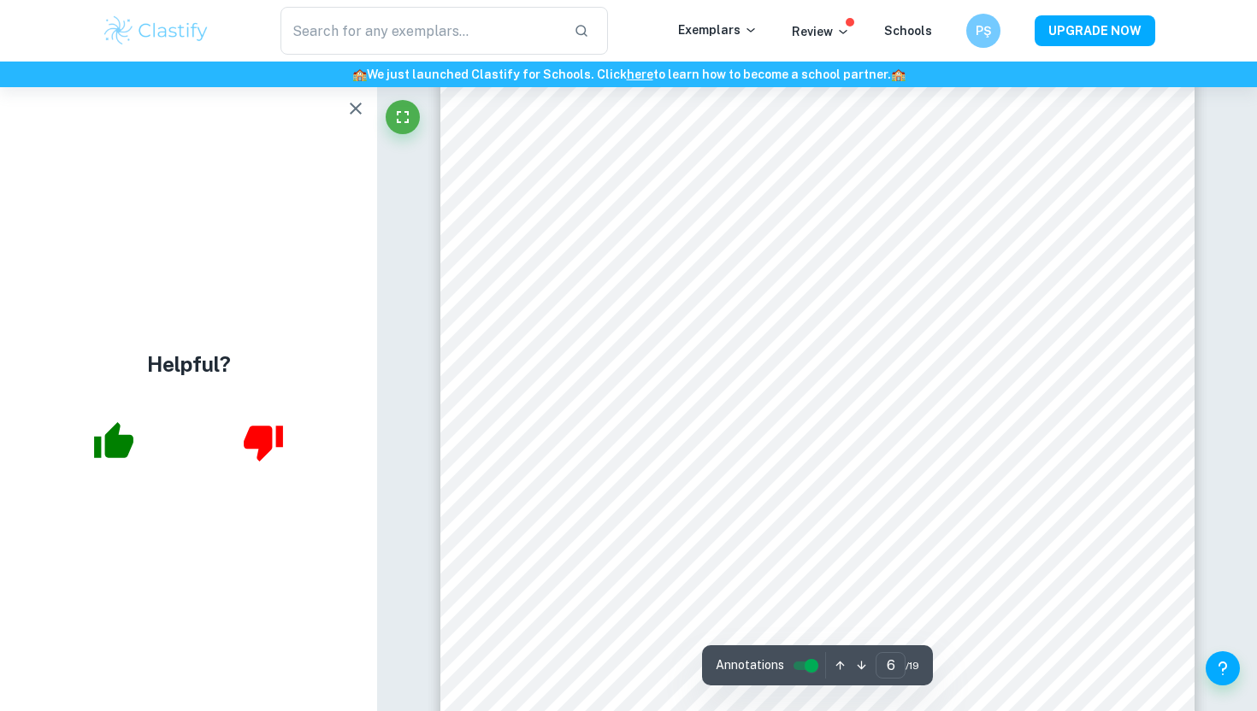
scroll to position [6020, 0]
